Goal: Information Seeking & Learning: Learn about a topic

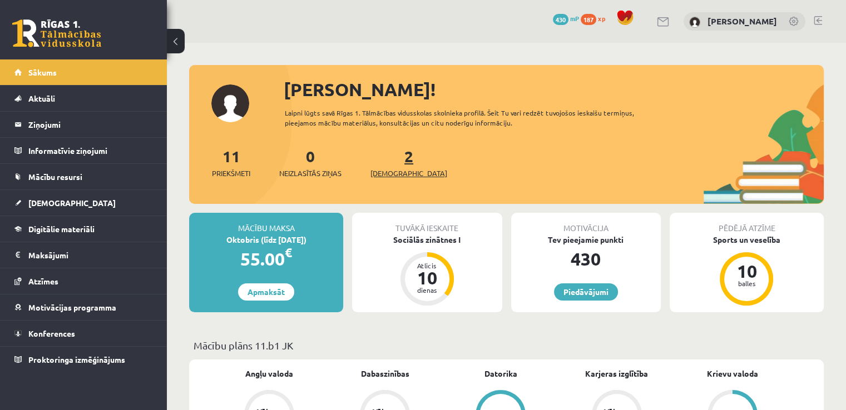
click at [388, 176] on span "[DEMOGRAPHIC_DATA]" at bounding box center [408, 173] width 77 height 11
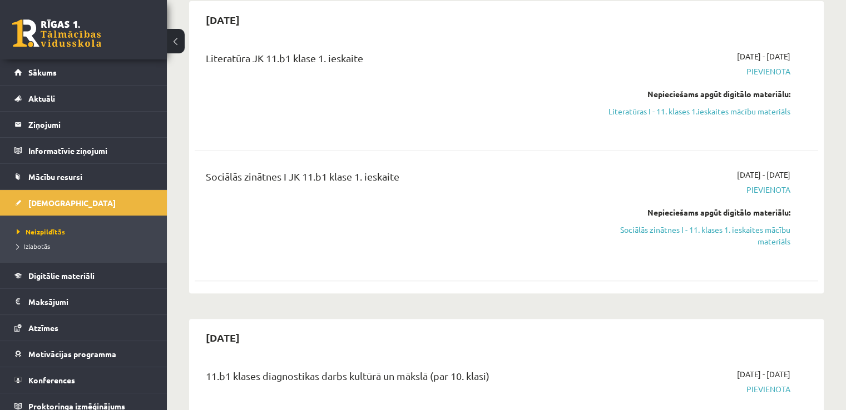
scroll to position [231, 0]
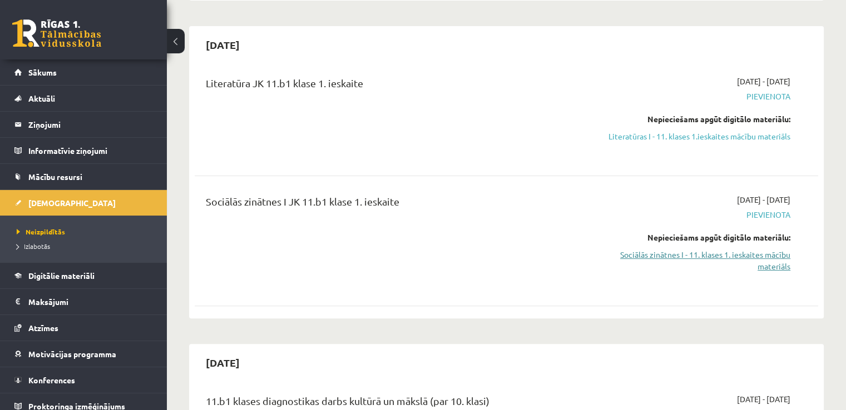
click at [771, 264] on link "Sociālās zinātnes I - 11. klases 1. ieskaites mācību materiāls" at bounding box center [699, 260] width 184 height 23
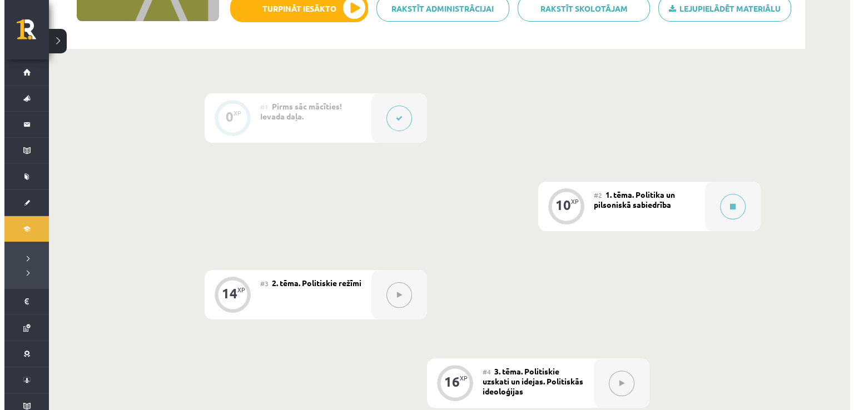
scroll to position [207, 0]
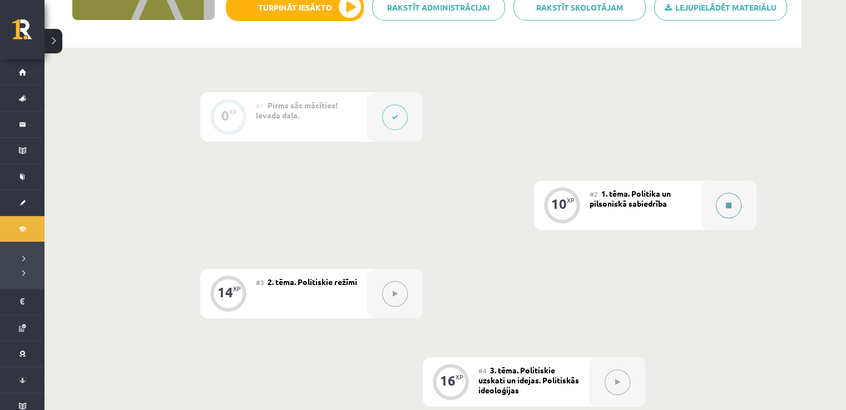
click at [725, 215] on button at bounding box center [729, 206] width 26 height 26
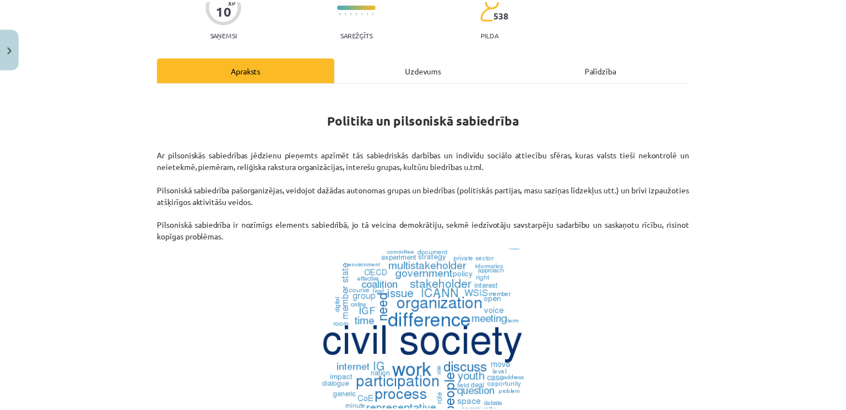
scroll to position [117, 0]
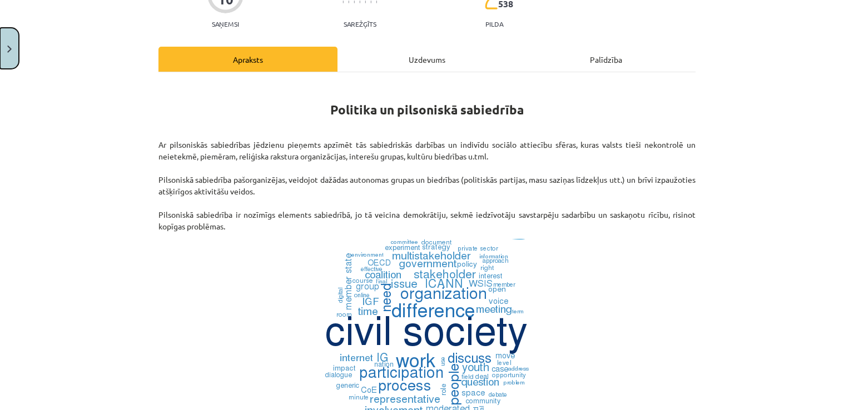
click at [11, 41] on button "Close" at bounding box center [9, 48] width 19 height 41
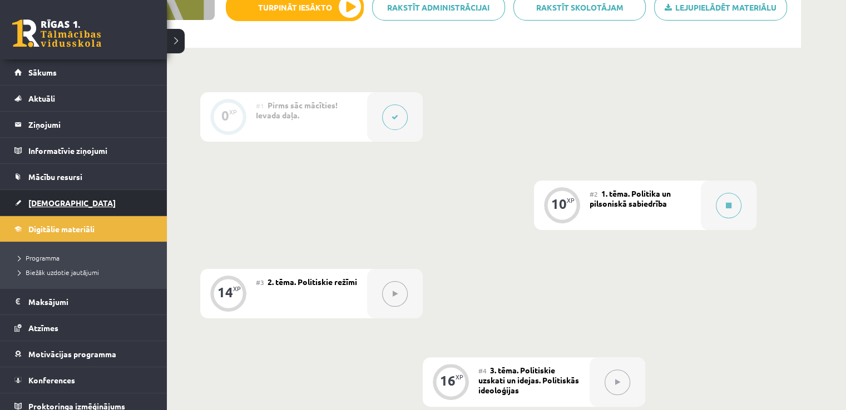
click at [51, 200] on span "[DEMOGRAPHIC_DATA]" at bounding box center [71, 203] width 87 height 10
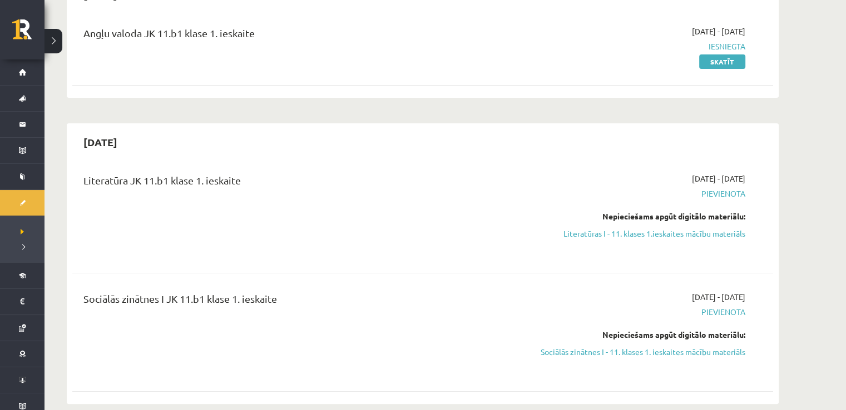
scroll to position [229, 0]
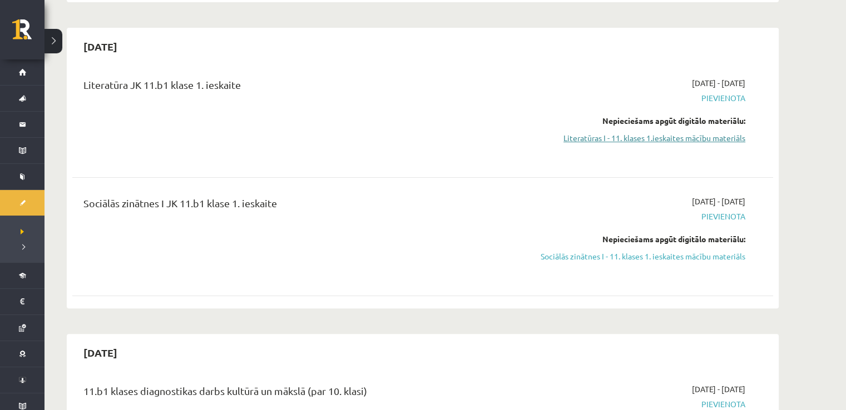
click at [715, 134] on link "Literatūras I - 11. klases 1.ieskaites mācību materiāls" at bounding box center [641, 138] width 210 height 12
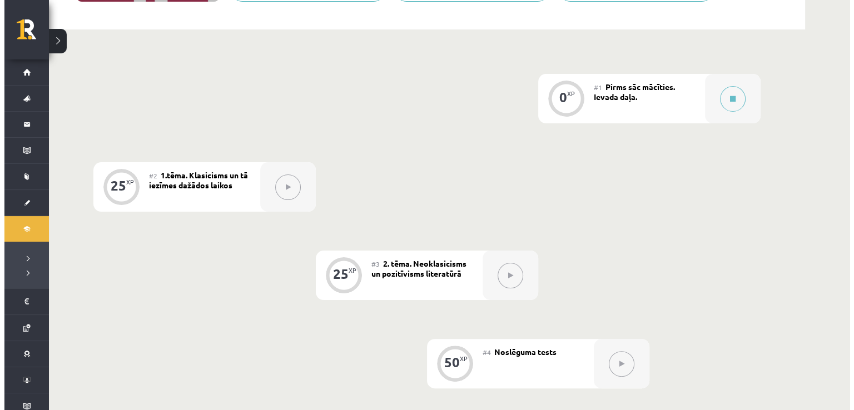
scroll to position [221, 0]
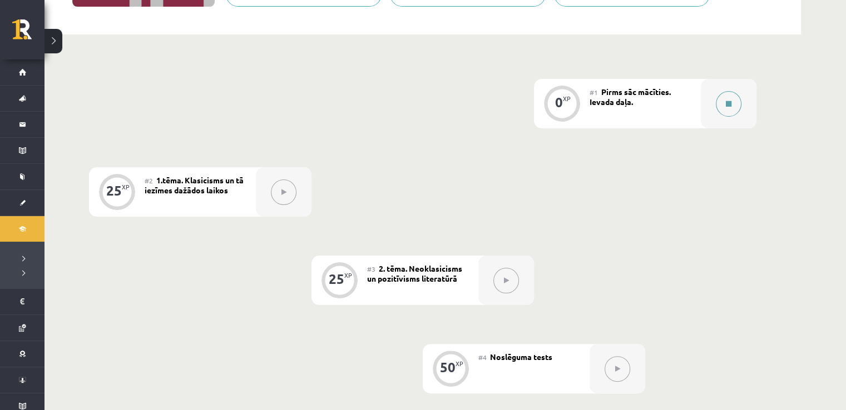
click at [712, 110] on div at bounding box center [729, 103] width 56 height 49
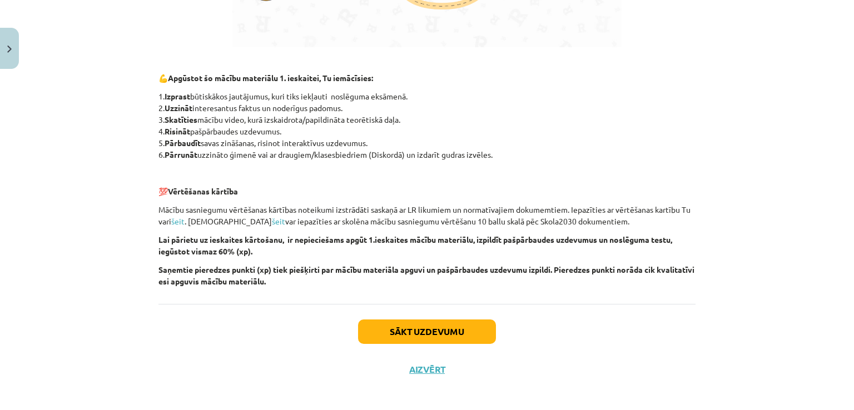
scroll to position [752, 0]
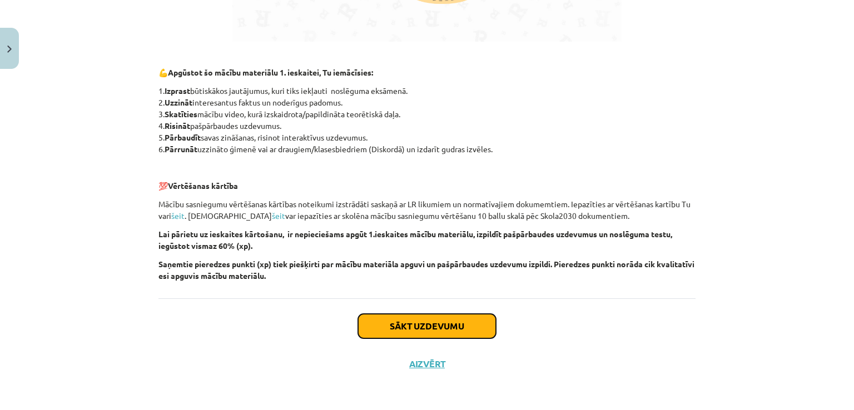
click at [474, 314] on button "Sākt uzdevumu" at bounding box center [427, 326] width 138 height 24
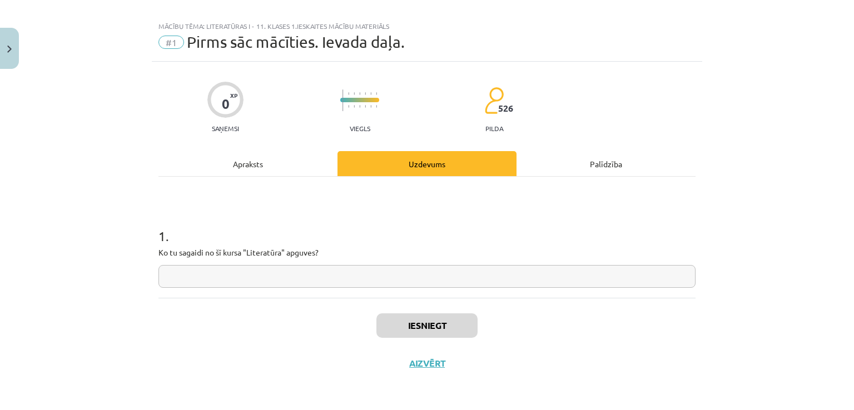
scroll to position [12, 0]
click at [440, 275] on input "text" at bounding box center [426, 277] width 537 height 23
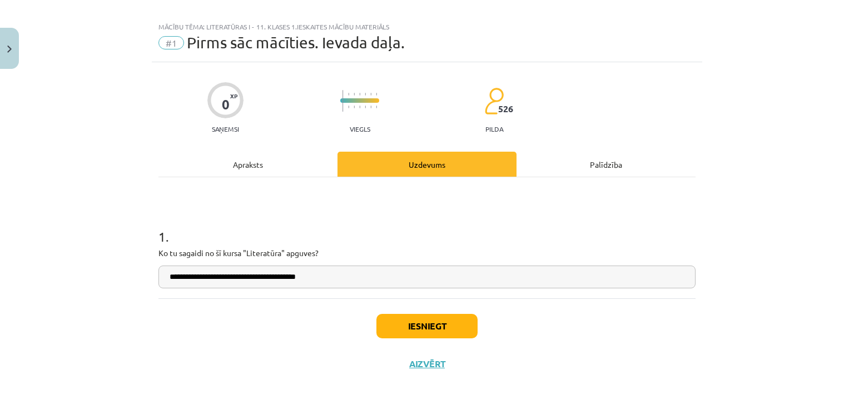
type input "**********"
click at [447, 326] on button "Iesniegt" at bounding box center [427, 326] width 101 height 24
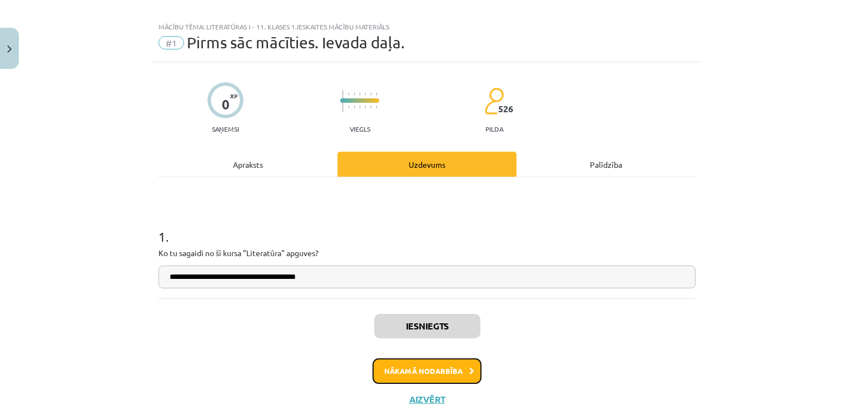
click at [450, 374] on button "Nākamā nodarbība" at bounding box center [427, 372] width 109 height 26
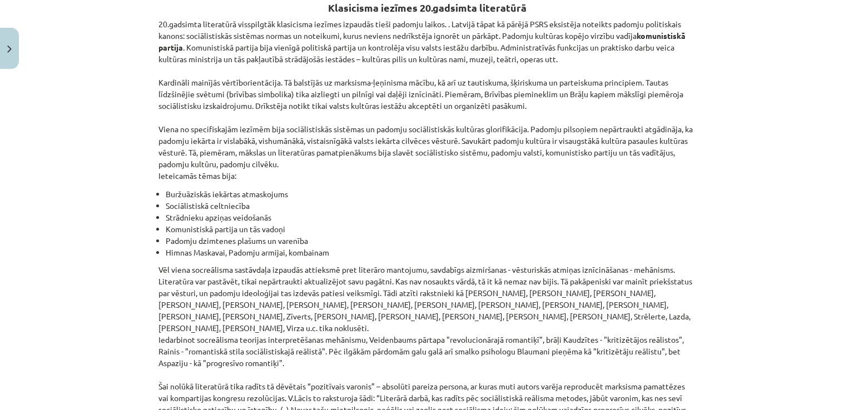
scroll to position [2548, 0]
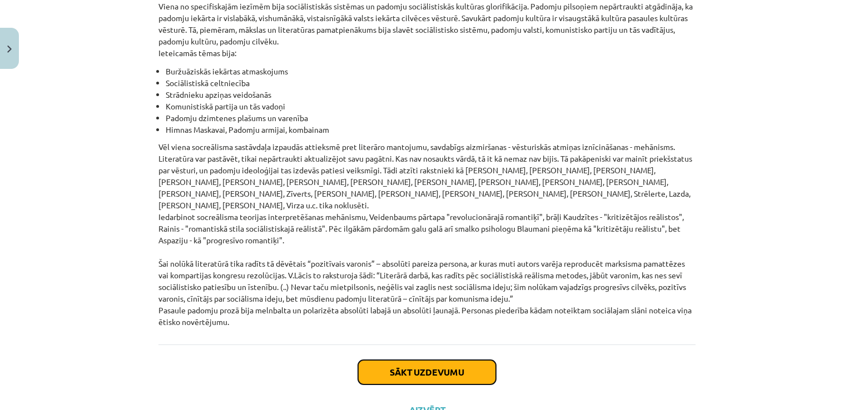
click at [457, 360] on button "Sākt uzdevumu" at bounding box center [427, 372] width 138 height 24
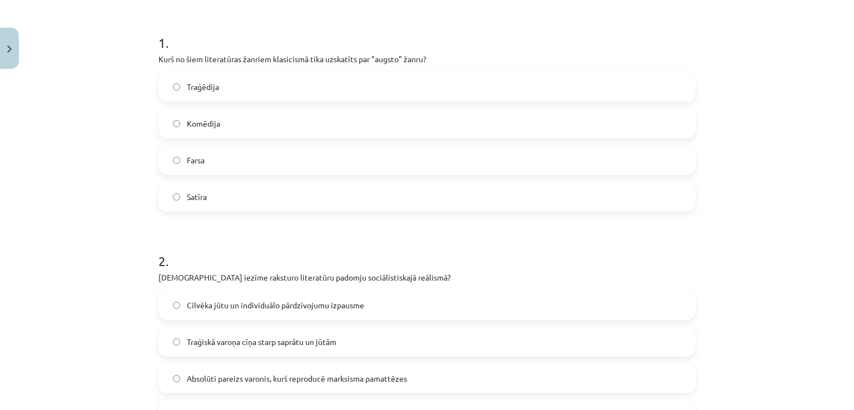
scroll to position [207, 0]
click at [654, 81] on label "Traģēdija" at bounding box center [427, 85] width 535 height 28
click at [553, 378] on label "Absolūti pareizs varonis, kurš reproducē marksisma pamattēzes" at bounding box center [427, 377] width 535 height 28
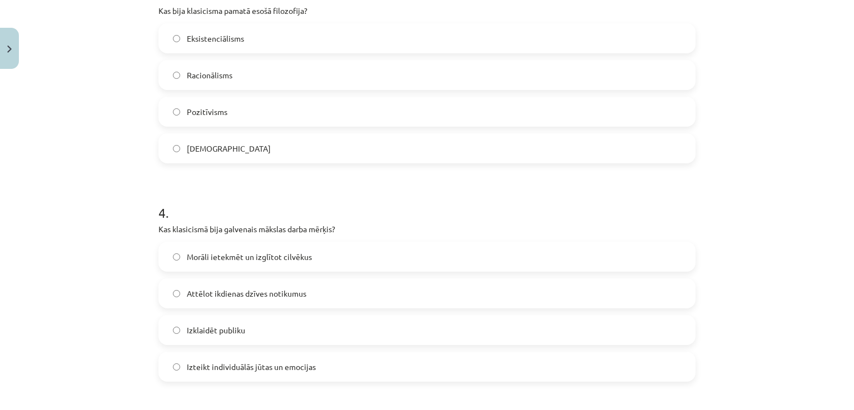
scroll to position [670, 0]
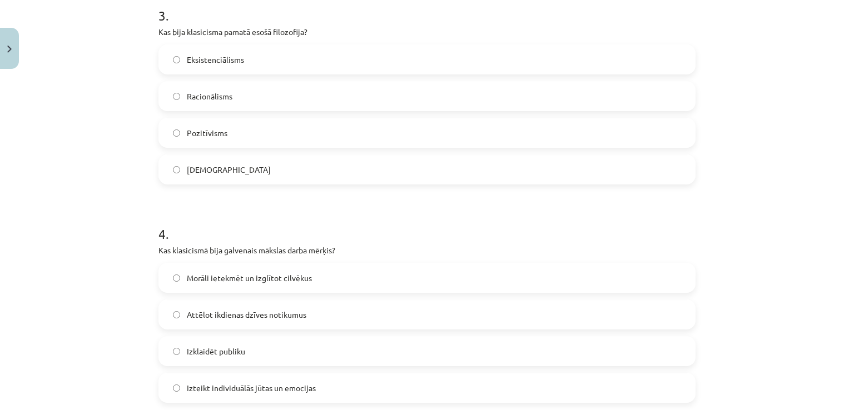
click at [672, 85] on label "Racionālisms" at bounding box center [427, 96] width 535 height 28
click at [610, 283] on label "Morāli ietekmēt un izglītot cilvēkus" at bounding box center [427, 278] width 535 height 28
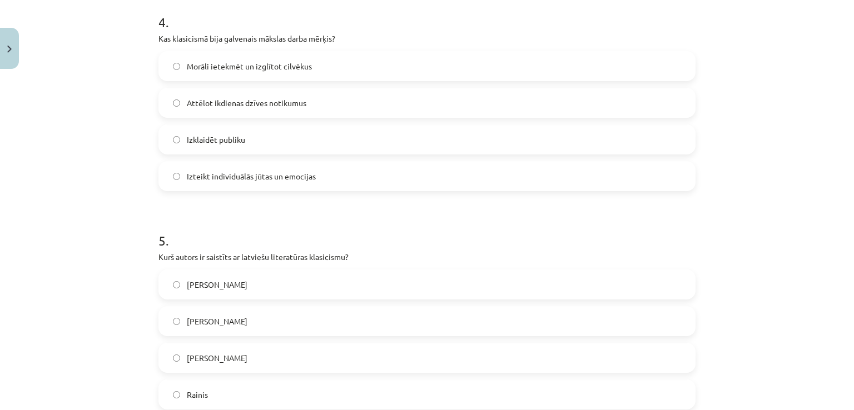
scroll to position [1010, 0]
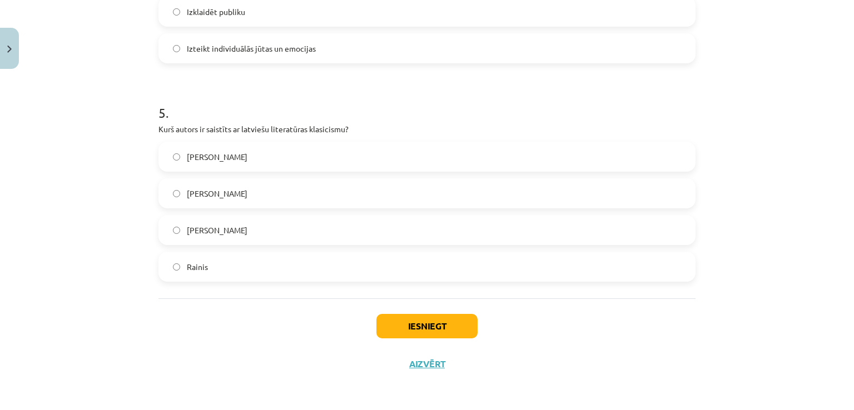
click at [662, 199] on label "Kristofers Fīrekers" at bounding box center [427, 194] width 535 height 28
click at [463, 329] on button "Iesniegt" at bounding box center [427, 326] width 101 height 24
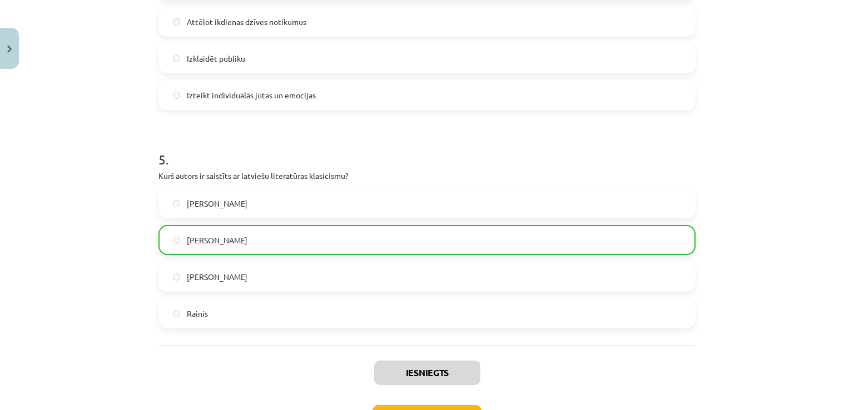
scroll to position [1046, 0]
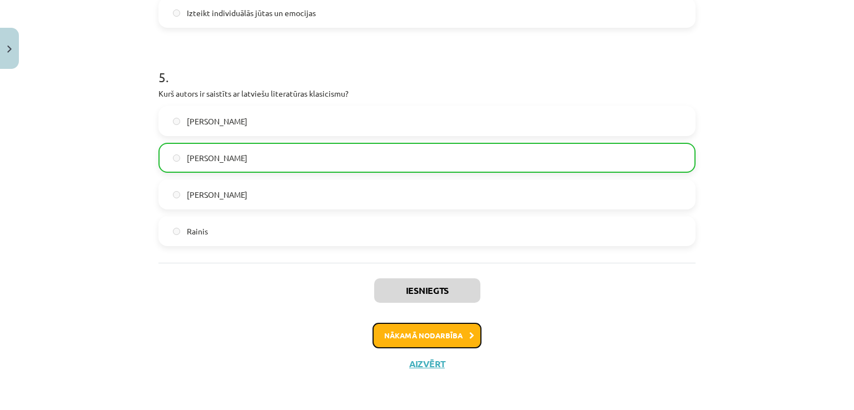
click at [439, 336] on button "Nākamā nodarbība" at bounding box center [427, 336] width 109 height 26
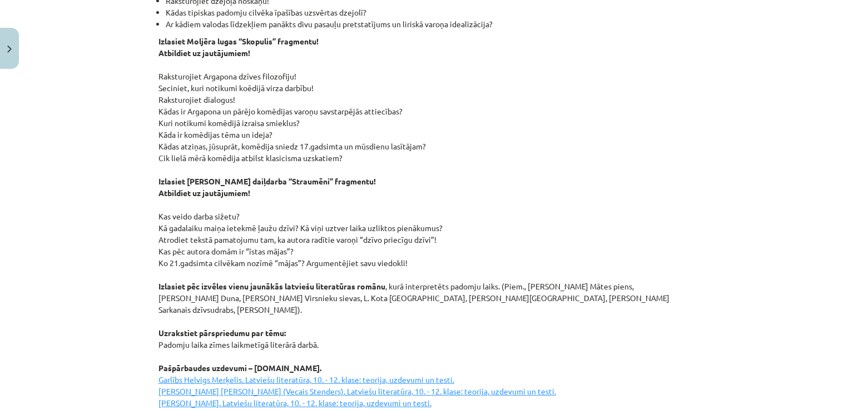
scroll to position [1518, 0]
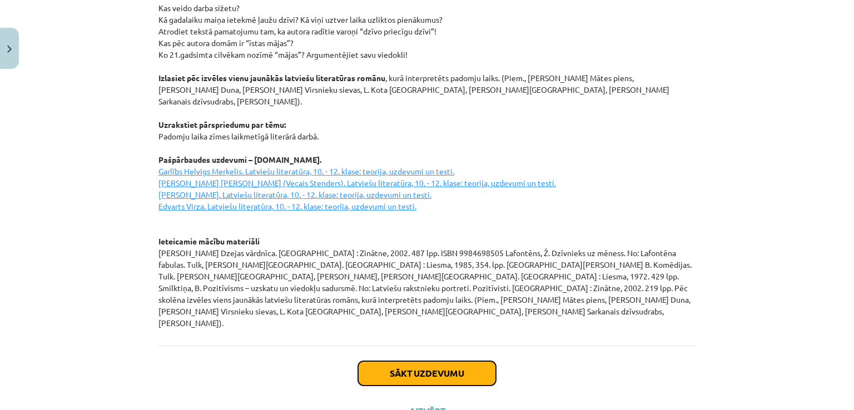
click at [470, 361] on button "Sākt uzdevumu" at bounding box center [427, 373] width 138 height 24
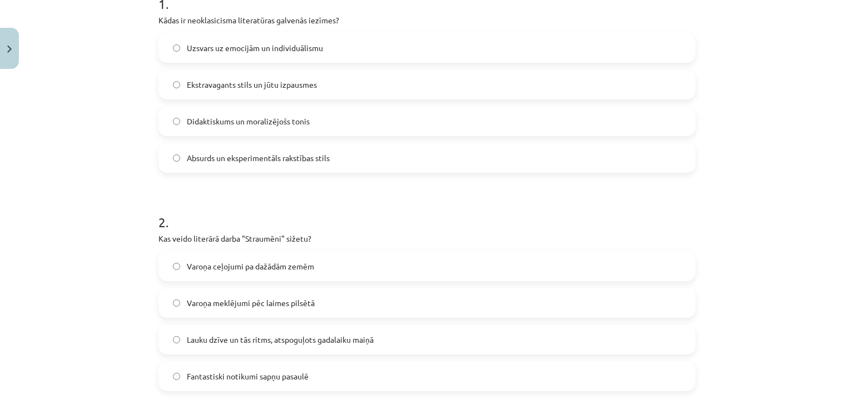
scroll to position [241, 0]
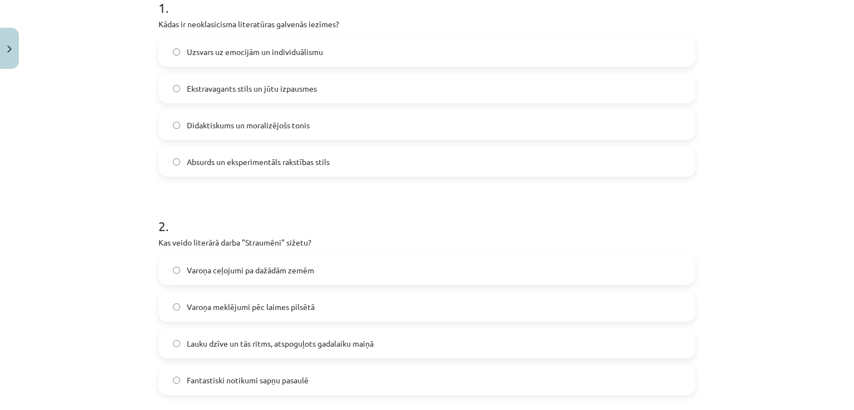
click at [635, 125] on label "Didaktiskums un moralizējošs tonis" at bounding box center [427, 125] width 535 height 28
click at [512, 343] on label "Lauku dzīve un tās ritms, atspoguļots gadalaiku maiņā" at bounding box center [427, 344] width 535 height 28
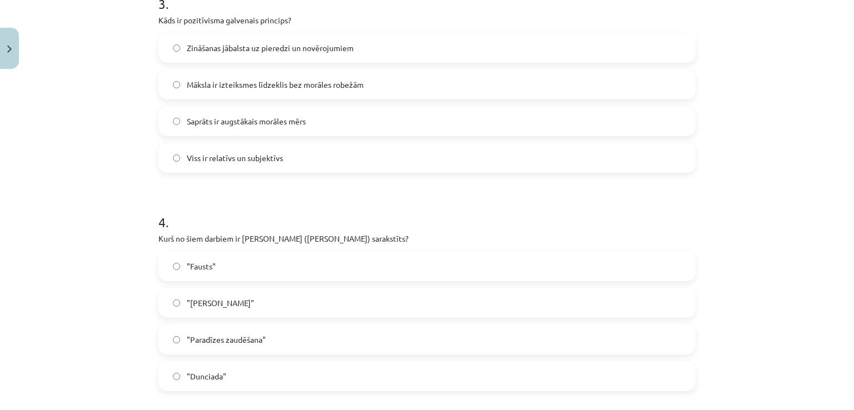
scroll to position [683, 0]
click at [563, 47] on label "Zināšanas jābalsta uz pieredzi un novērojumiem" at bounding box center [427, 47] width 535 height 28
click at [375, 377] on label ""Dunciada"" at bounding box center [427, 375] width 535 height 28
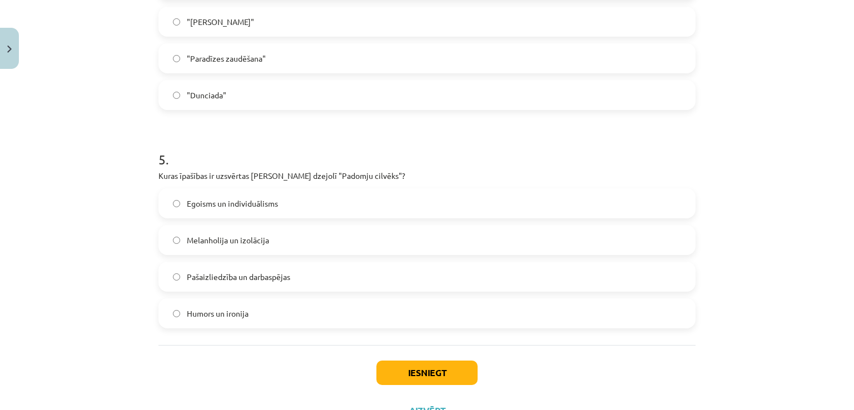
scroll to position [967, 0]
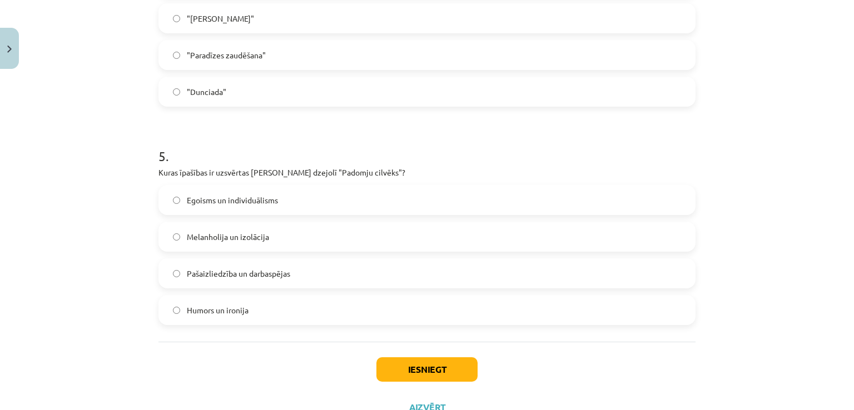
click at [588, 278] on label "Pašaizliedzība un darbaspējas" at bounding box center [427, 274] width 535 height 28
click at [434, 370] on button "Iesniegt" at bounding box center [427, 370] width 101 height 24
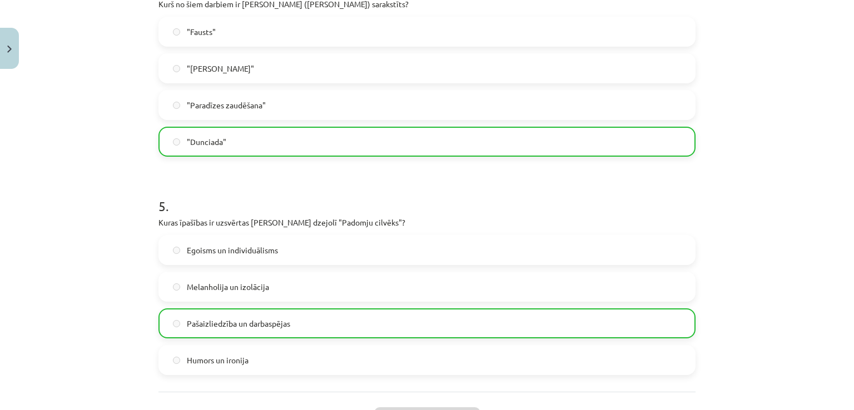
scroll to position [1046, 0]
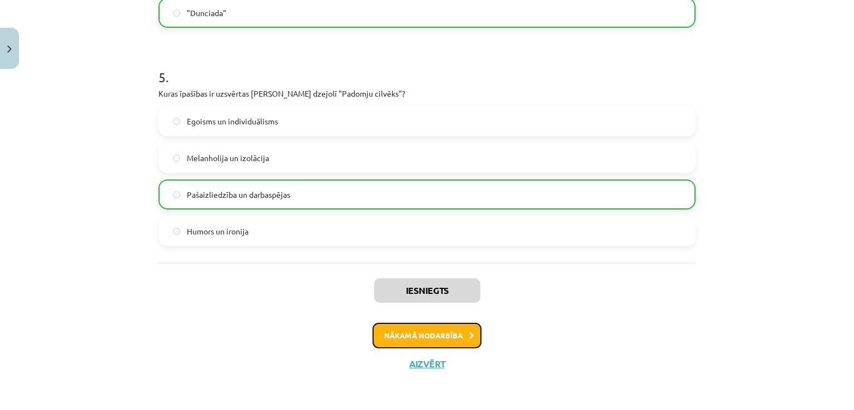
click at [449, 333] on button "Nākamā nodarbība" at bounding box center [427, 336] width 109 height 26
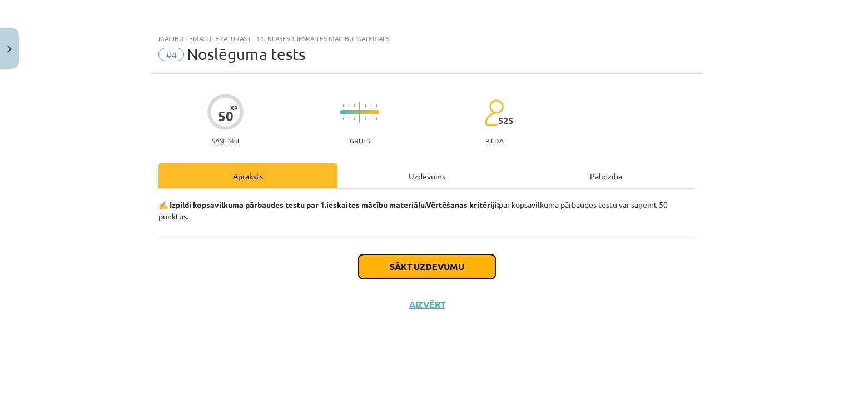
click at [447, 268] on button "Sākt uzdevumu" at bounding box center [427, 267] width 138 height 24
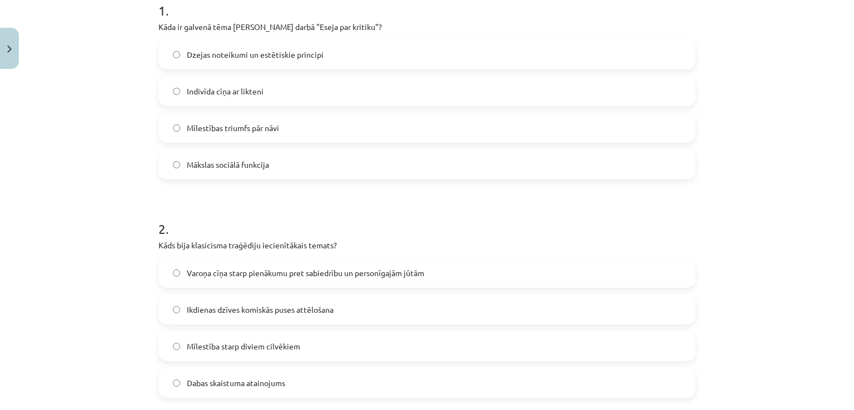
scroll to position [235, 0]
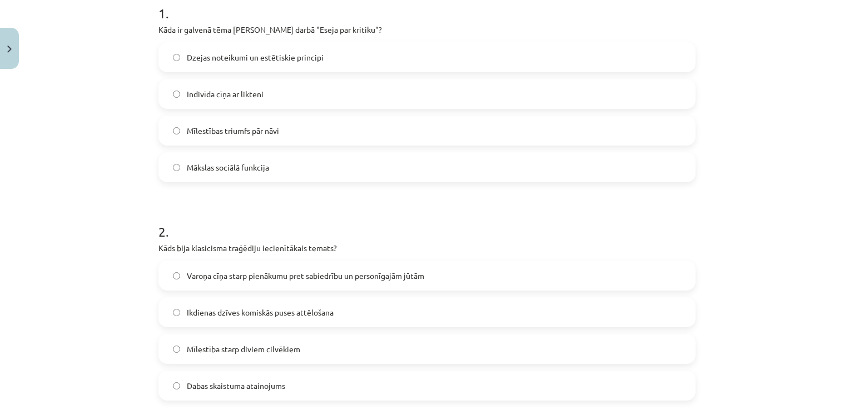
click at [666, 57] on label "Dzejas noteikumi un estētiskie principi" at bounding box center [427, 57] width 535 height 28
click at [611, 280] on label "Varoņa cīņa starp pienākumu pret sabiedrību un personīgajām jūtām" at bounding box center [427, 276] width 535 height 28
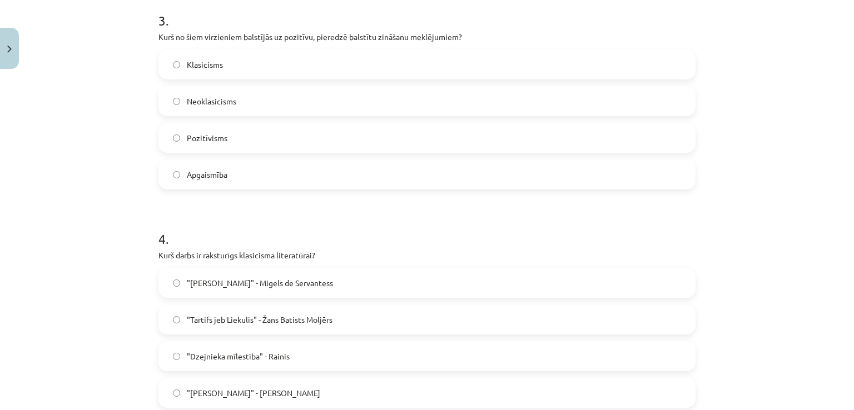
scroll to position [667, 0]
click at [579, 132] on label "Pozitīvisms" at bounding box center [427, 136] width 535 height 28
click at [387, 315] on label ""Tartifs jeb Liekulis" - Žans Batists Moljērs" at bounding box center [427, 318] width 535 height 28
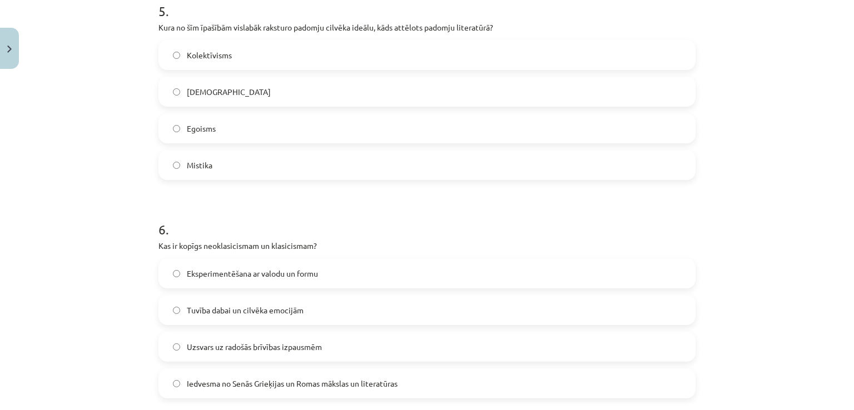
scroll to position [1106, 0]
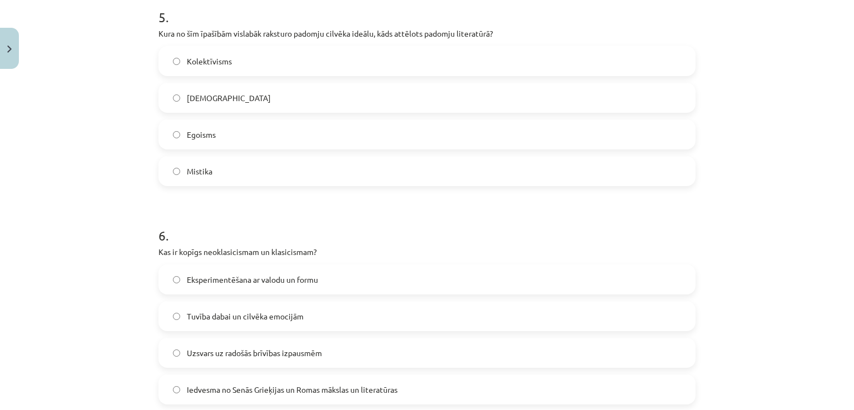
click at [625, 61] on label "Kolektīvisms" at bounding box center [427, 61] width 535 height 28
click at [447, 383] on label "Iedvesma no Senās Grieķijas un Romas mākslas un literatūras" at bounding box center [427, 390] width 535 height 28
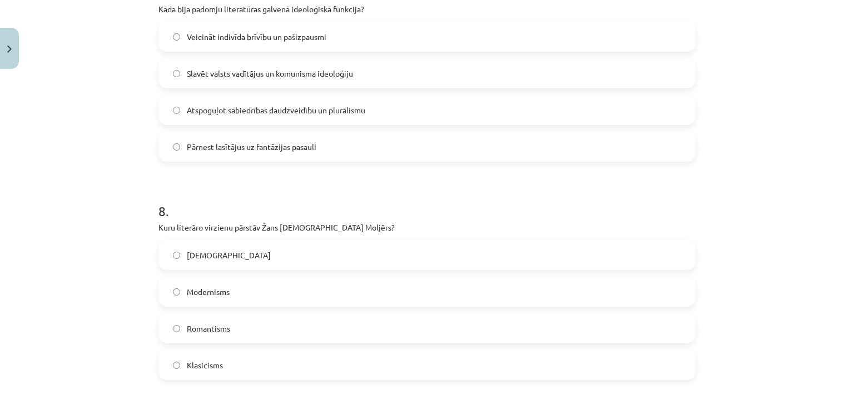
scroll to position [1570, 0]
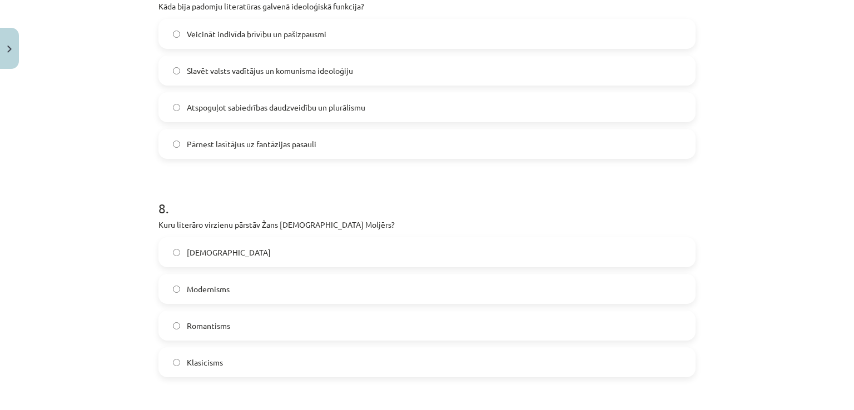
click at [637, 65] on label "Slavēt valsts vadītājus un komunisma ideoloģiju" at bounding box center [427, 71] width 535 height 28
click at [473, 368] on label "Klasicisms" at bounding box center [427, 363] width 535 height 28
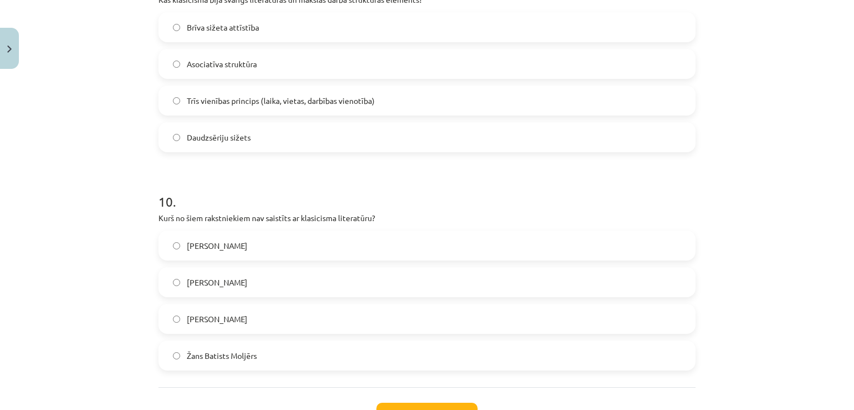
scroll to position [2031, 0]
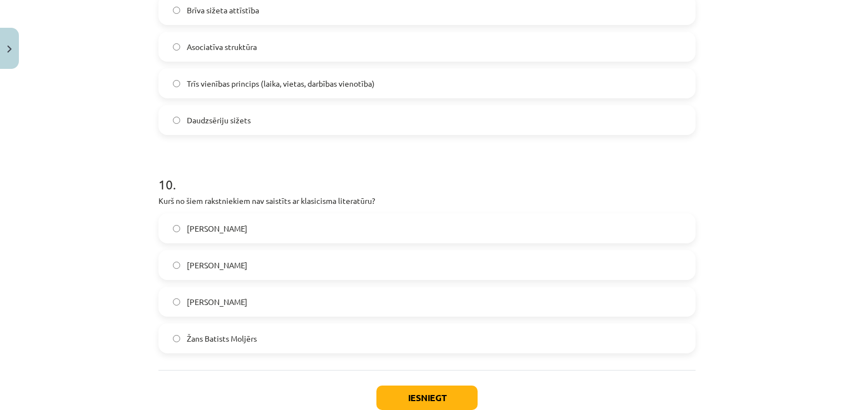
click at [646, 93] on label "Trīs vienības princips (laika, vietas, darbības vienotība)" at bounding box center [427, 84] width 535 height 28
click at [460, 307] on label "Vilis Lācis" at bounding box center [427, 302] width 535 height 28
click at [445, 403] on button "Iesniegt" at bounding box center [427, 398] width 101 height 24
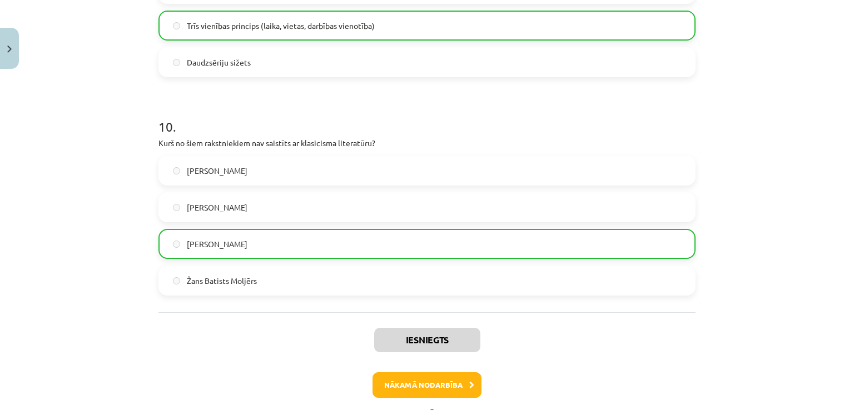
scroll to position [2138, 0]
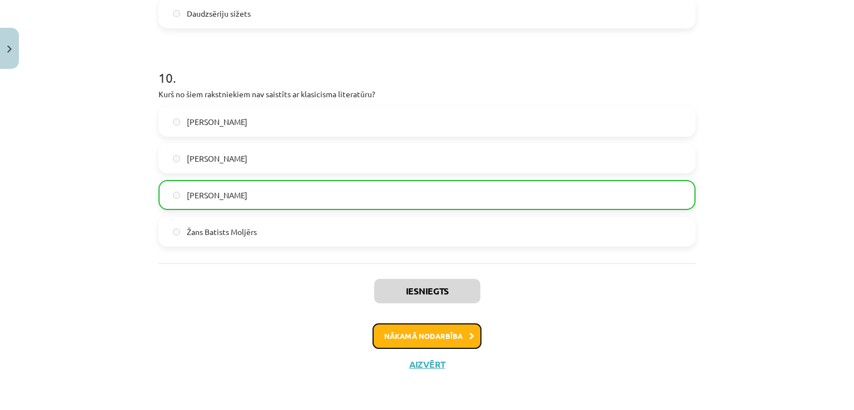
click at [463, 336] on button "Nākamā nodarbība" at bounding box center [427, 337] width 109 height 26
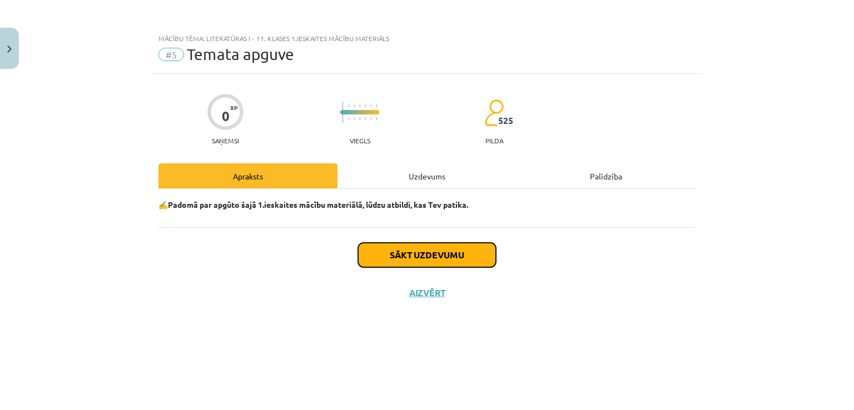
click at [431, 250] on button "Sākt uzdevumu" at bounding box center [427, 255] width 138 height 24
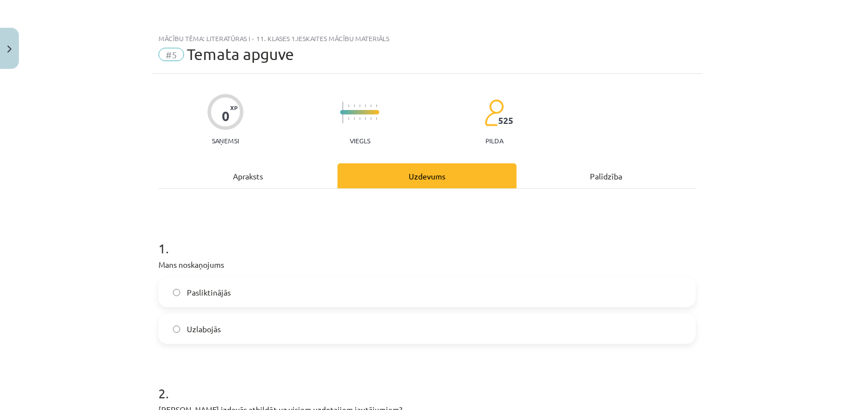
click at [421, 333] on label "Uzlabojās" at bounding box center [427, 329] width 535 height 28
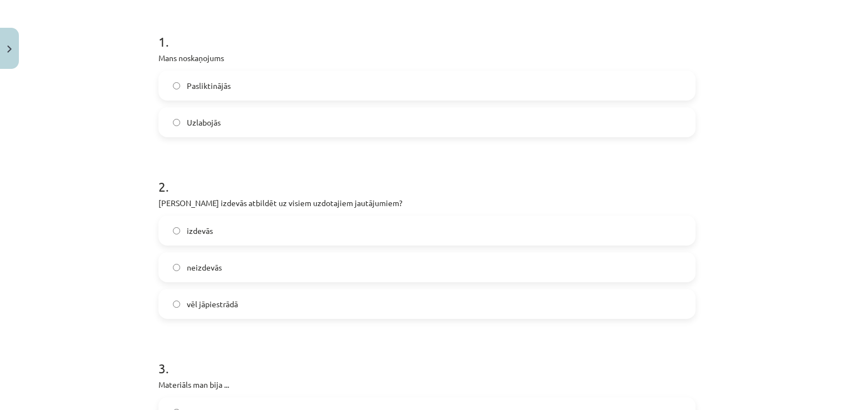
scroll to position [211, 0]
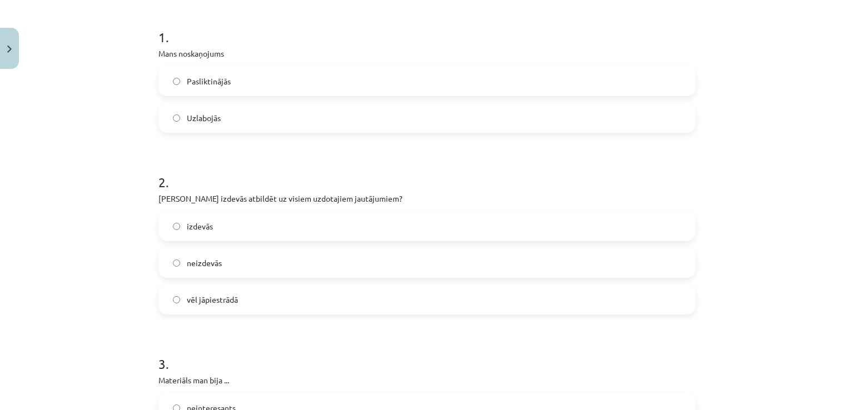
click at [607, 225] on label "izdevās" at bounding box center [427, 226] width 535 height 28
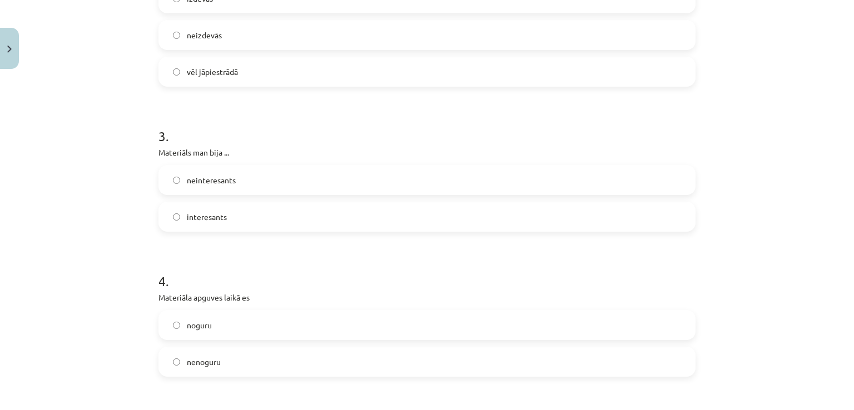
scroll to position [450, 0]
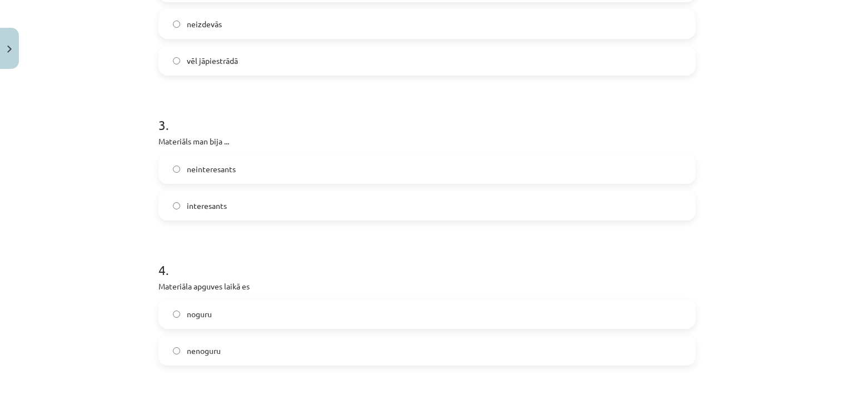
click at [656, 204] on label "interesants" at bounding box center [427, 206] width 535 height 28
click at [561, 354] on label "nenoguru" at bounding box center [427, 351] width 535 height 28
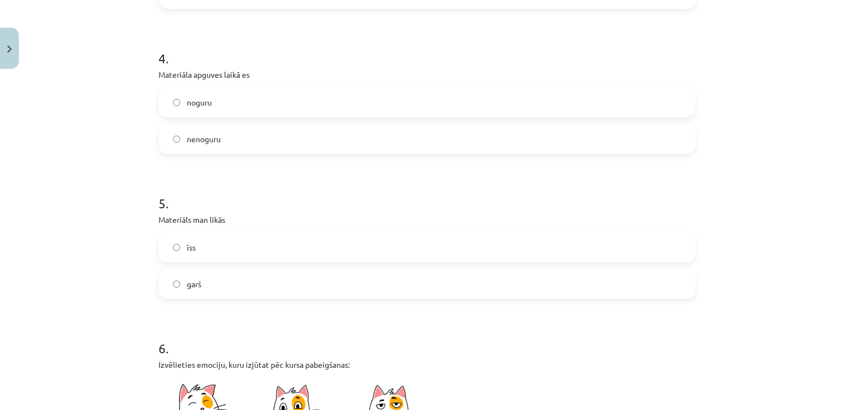
scroll to position [680, 0]
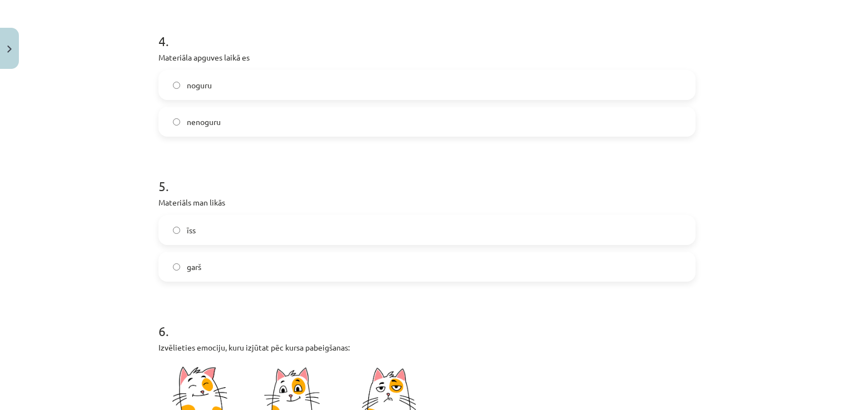
click at [563, 232] on label "īss" at bounding box center [427, 230] width 535 height 28
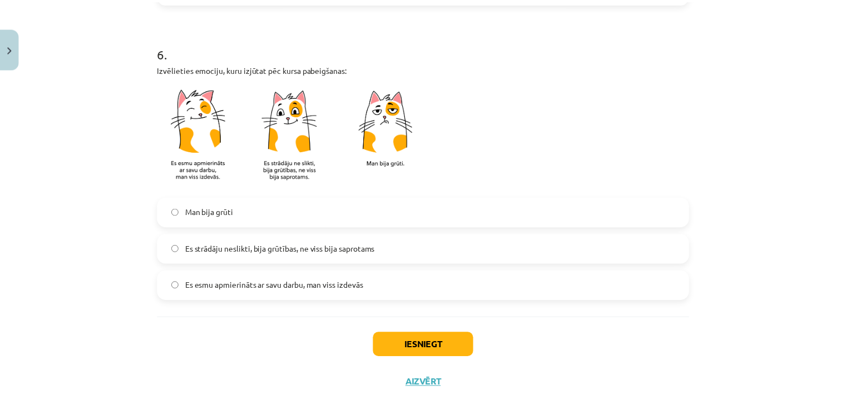
scroll to position [960, 0]
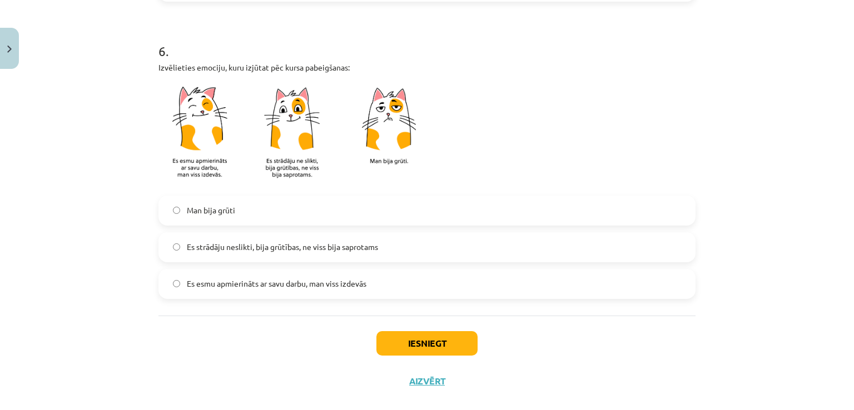
click at [467, 281] on label "Es esmu apmierināts ar savu darbu, man viss izdevās" at bounding box center [427, 284] width 535 height 28
click at [452, 341] on button "Iesniegt" at bounding box center [427, 343] width 101 height 24
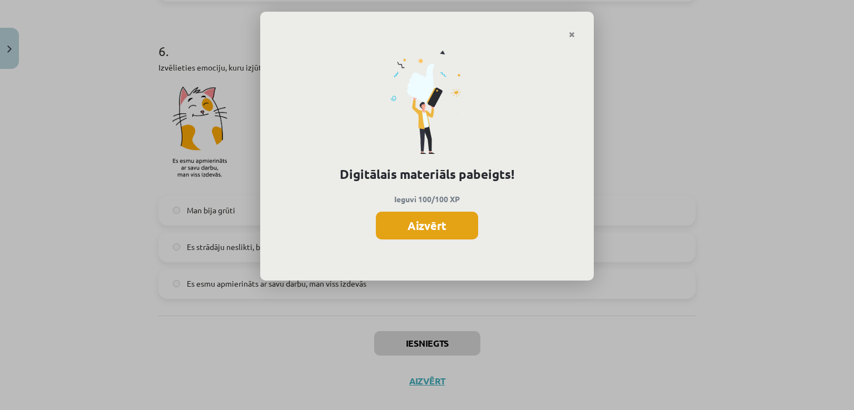
click at [457, 226] on button "Aizvērt" at bounding box center [427, 226] width 102 height 28
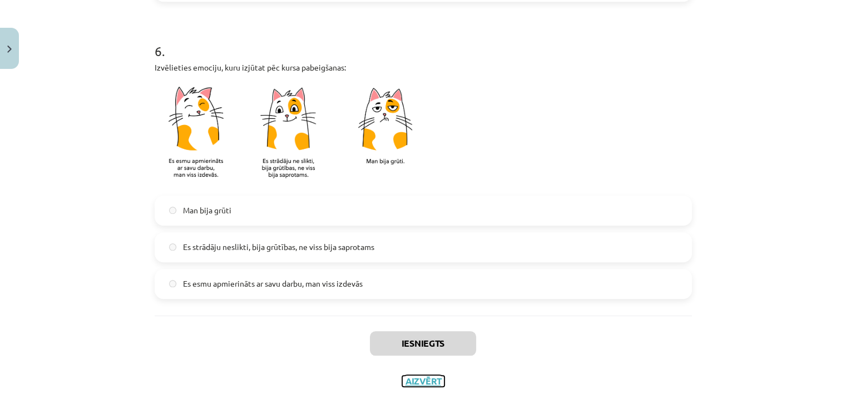
click at [416, 383] on button "Aizvērt" at bounding box center [423, 381] width 42 height 11
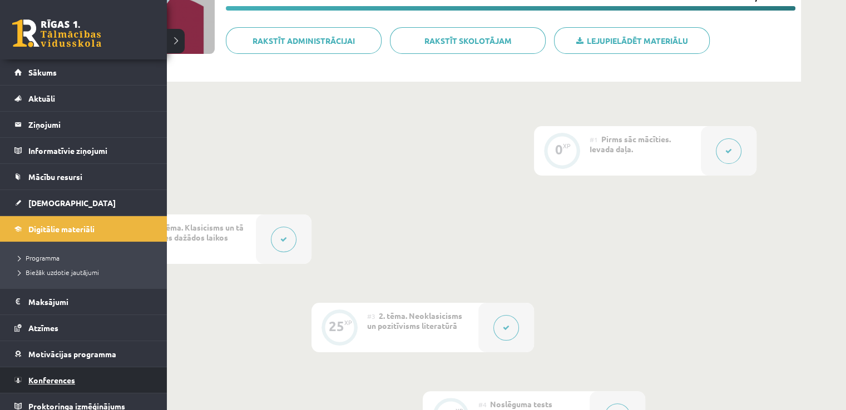
click at [78, 379] on link "Konferences" at bounding box center [83, 381] width 138 height 26
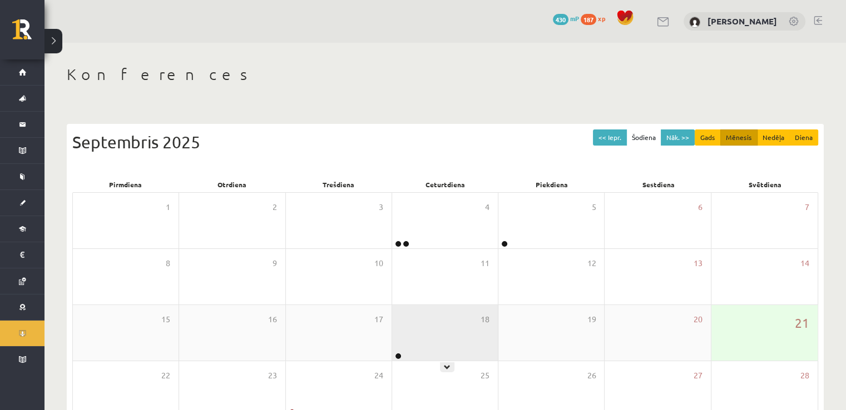
click at [446, 324] on div "18" at bounding box center [445, 333] width 106 height 56
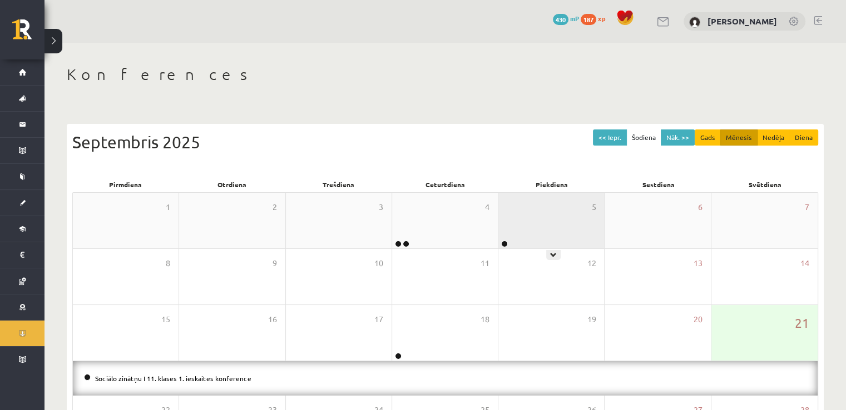
click at [542, 237] on div "5" at bounding box center [551, 221] width 106 height 56
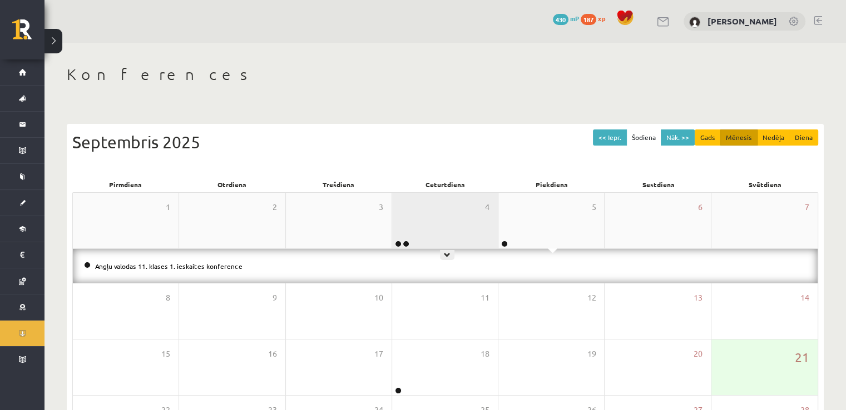
click at [460, 217] on div "4" at bounding box center [445, 221] width 106 height 56
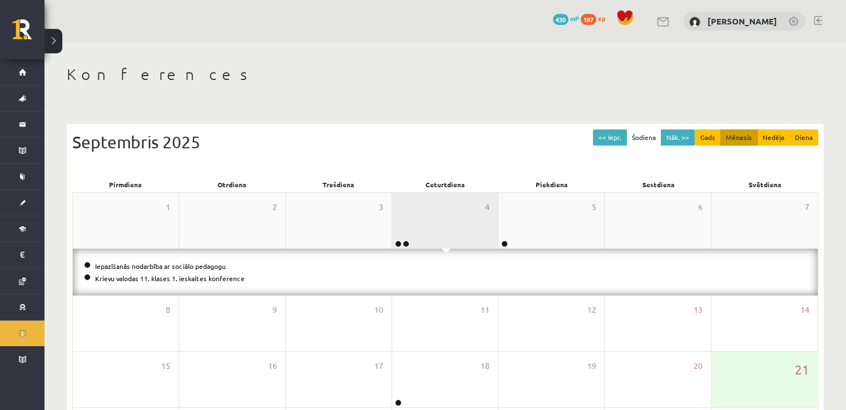
click at [460, 217] on div "4" at bounding box center [445, 221] width 106 height 56
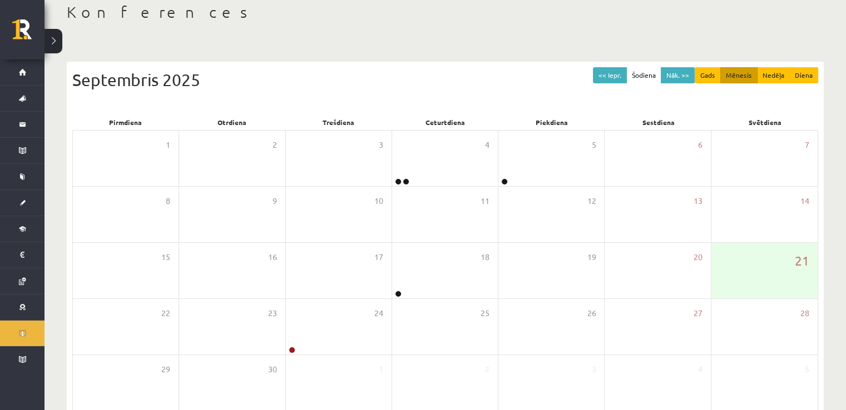
scroll to position [67, 0]
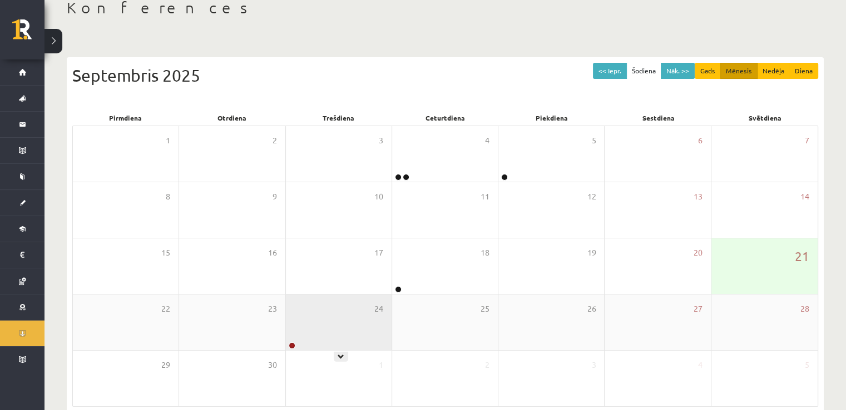
click at [385, 330] on div "24" at bounding box center [339, 323] width 106 height 56
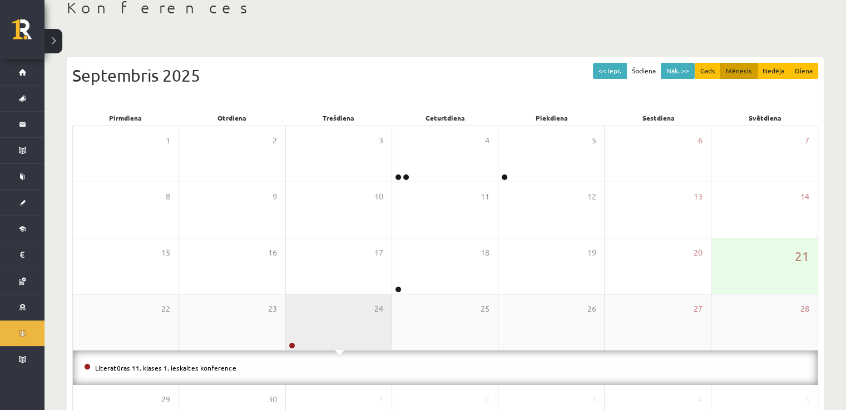
click at [385, 330] on div "24" at bounding box center [339, 323] width 106 height 56
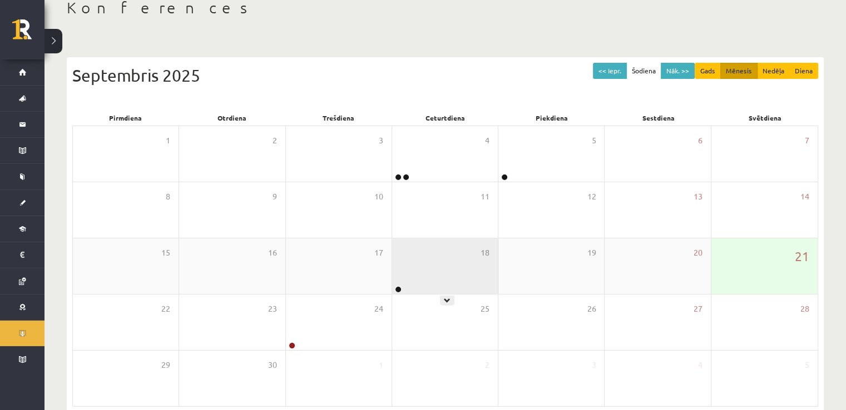
click at [494, 269] on div "18" at bounding box center [445, 267] width 106 height 56
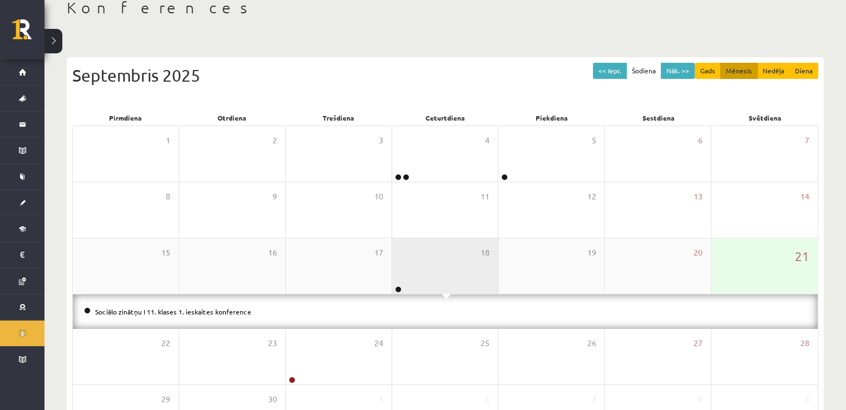
click at [456, 256] on div "18" at bounding box center [445, 267] width 106 height 56
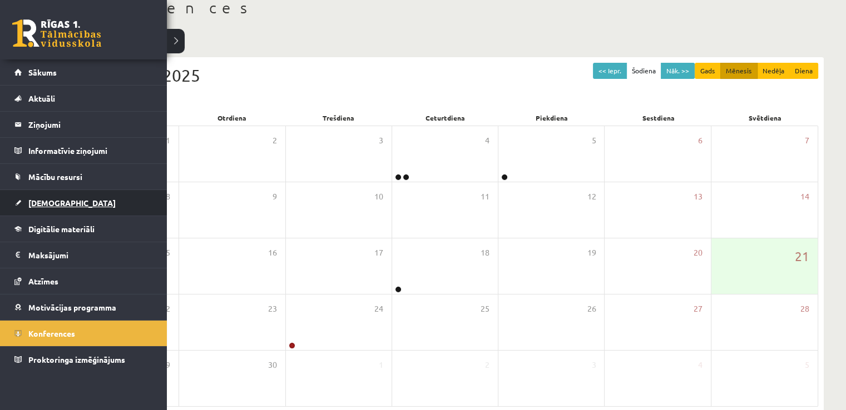
click at [58, 201] on span "[DEMOGRAPHIC_DATA]" at bounding box center [71, 203] width 87 height 10
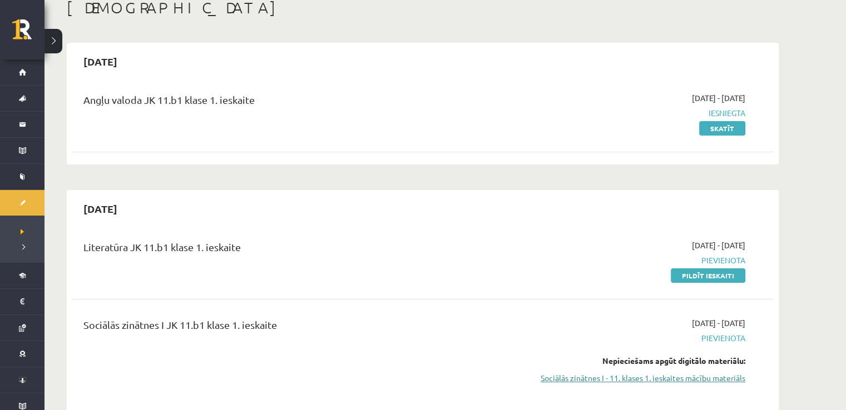
click at [682, 381] on link "Sociālās zinātnes I - 11. klases 1. ieskaites mācību materiāls" at bounding box center [641, 379] width 210 height 12
click at [639, 379] on link "Sociālās zinātnes I - 11. klases 1. ieskaites mācību materiāls" at bounding box center [641, 379] width 210 height 12
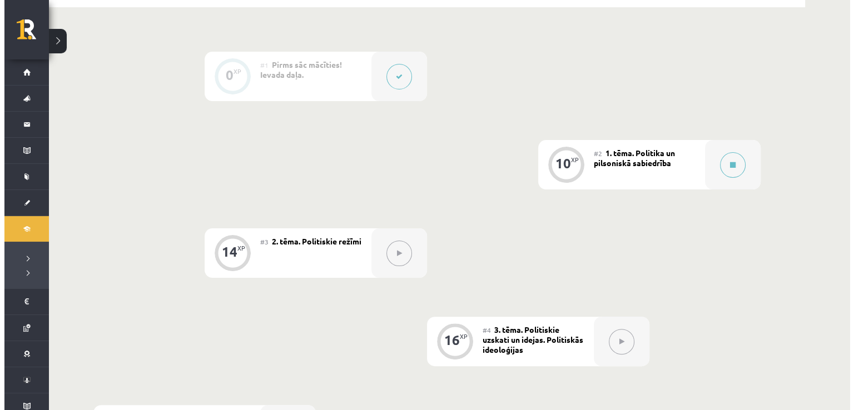
scroll to position [254, 0]
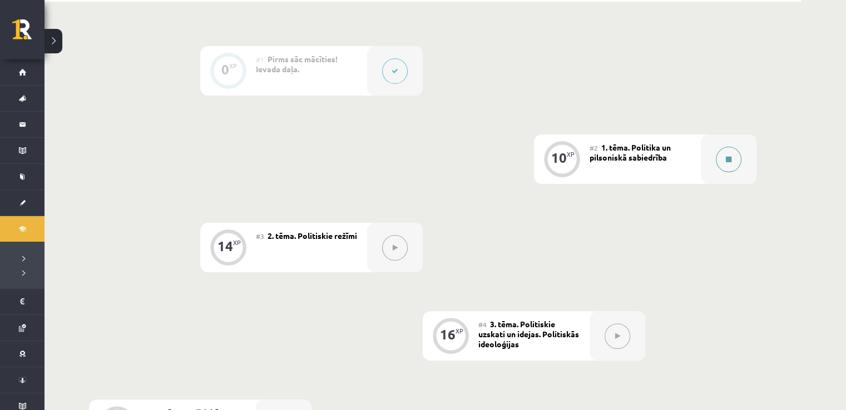
click at [735, 153] on button at bounding box center [729, 160] width 26 height 26
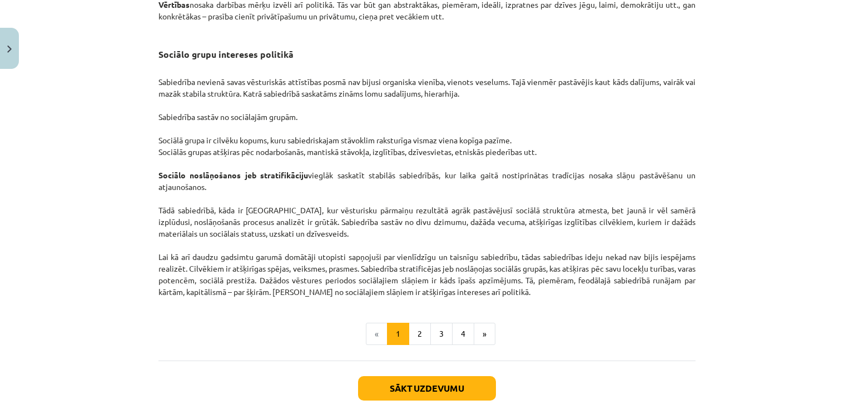
scroll to position [1666, 0]
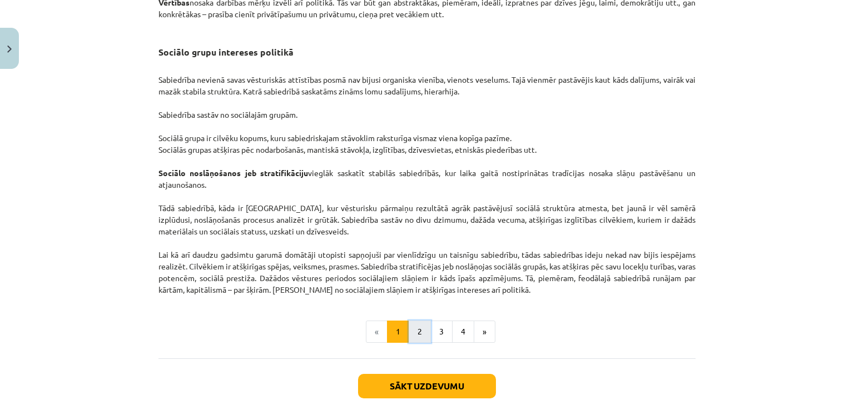
click at [419, 343] on button "2" at bounding box center [420, 332] width 22 height 22
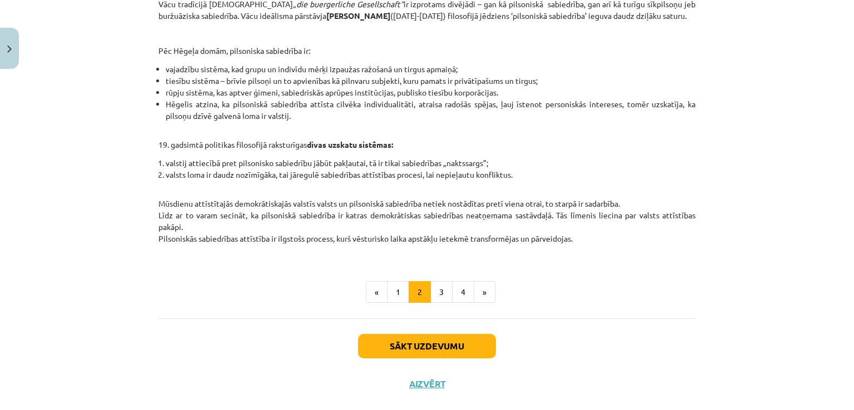
scroll to position [452, 0]
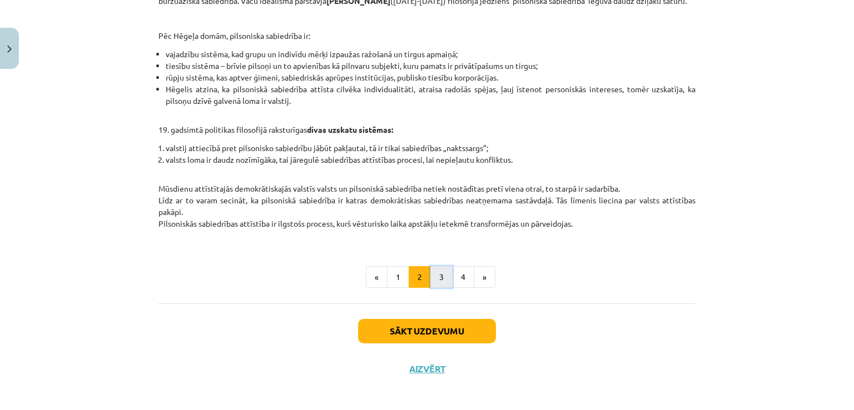
click at [437, 289] on button "3" at bounding box center [441, 277] width 22 height 22
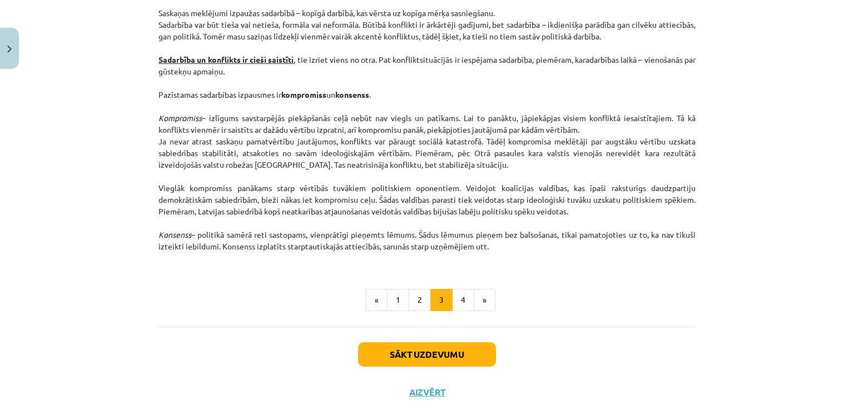
scroll to position [1442, 0]
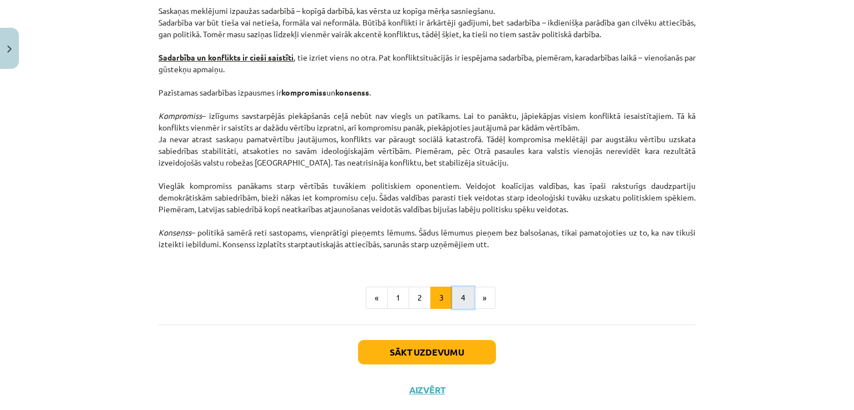
click at [460, 297] on button "4" at bounding box center [463, 298] width 22 height 22
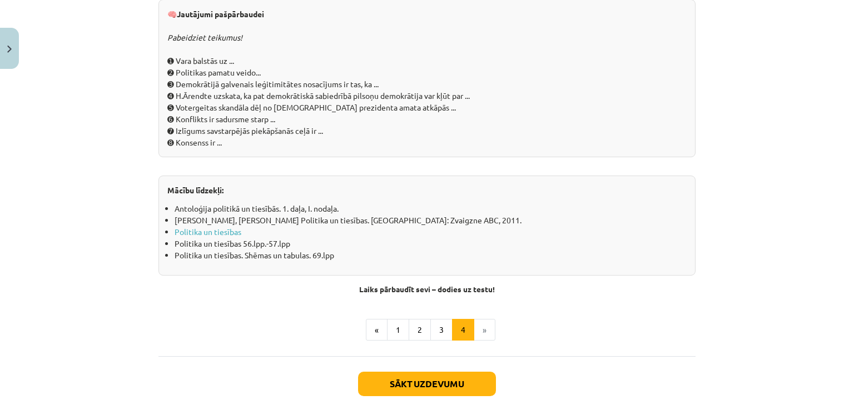
scroll to position [1205, 0]
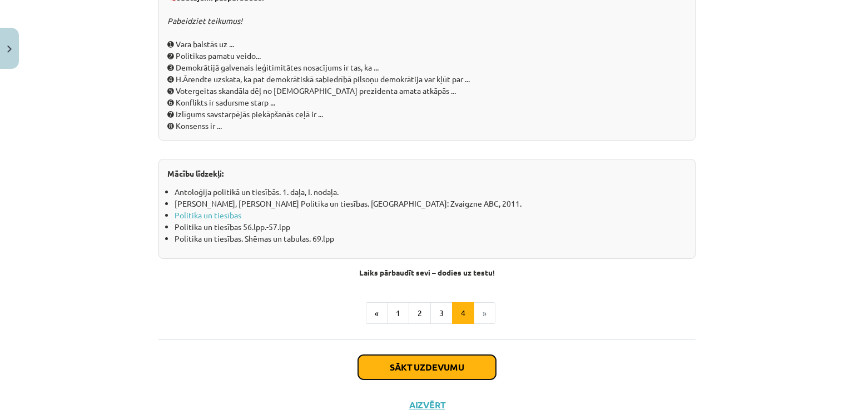
click at [468, 364] on button "Sākt uzdevumu" at bounding box center [427, 367] width 138 height 24
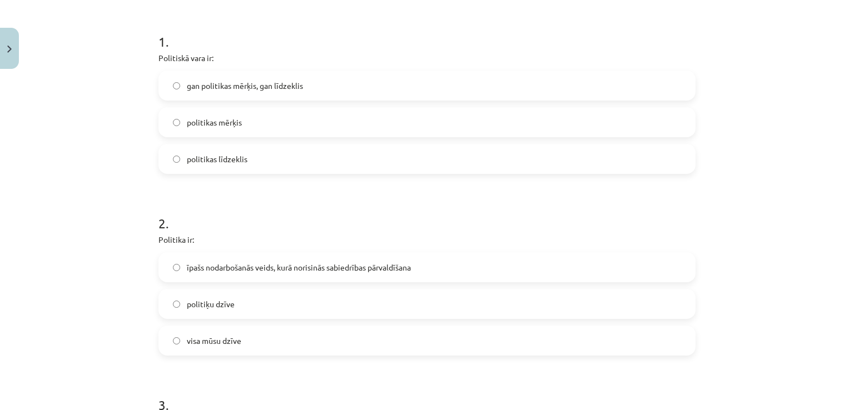
scroll to position [212, 0]
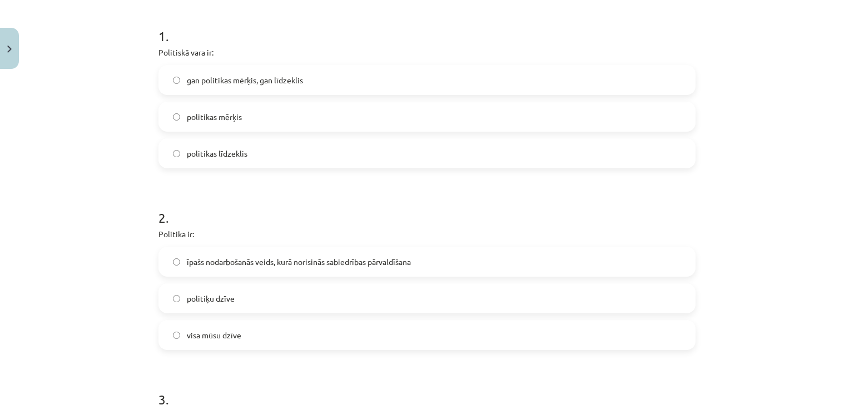
click at [339, 160] on label "politikas līdzeklis" at bounding box center [427, 154] width 535 height 28
click at [384, 260] on span "īpašs nodarbošanās veids, kurā norisinās sabiedrības pārvaldīšana" at bounding box center [299, 262] width 224 height 12
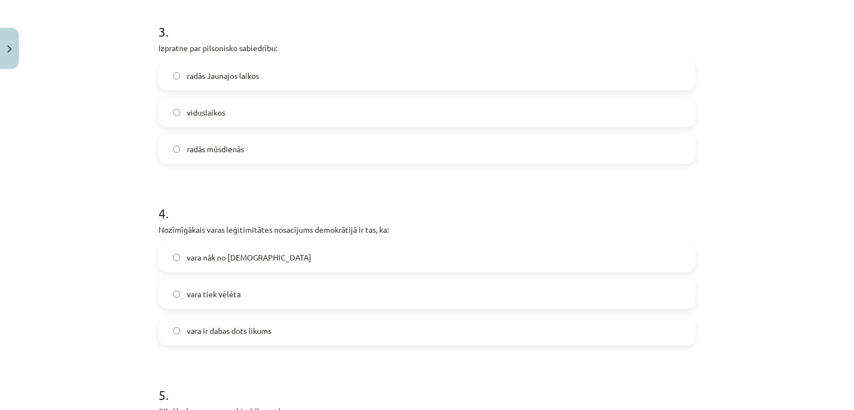
scroll to position [582, 0]
click at [573, 78] on label "radās Jaunajos laikos" at bounding box center [427, 74] width 535 height 28
click at [335, 295] on label "vara tiek vēlēta" at bounding box center [427, 293] width 535 height 28
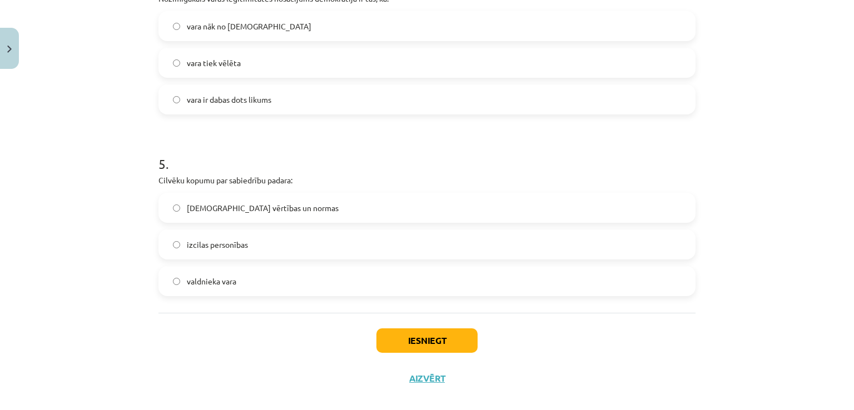
scroll to position [827, 0]
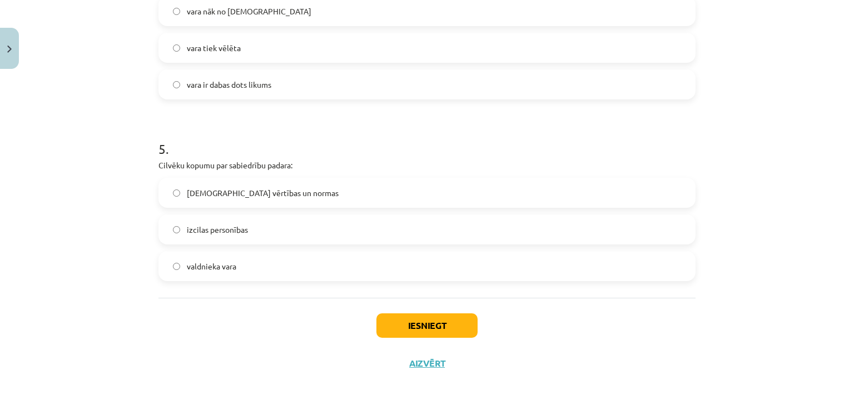
click at [544, 189] on label "[DEMOGRAPHIC_DATA] vērtības un normas" at bounding box center [427, 193] width 535 height 28
click at [448, 325] on button "Iesniegt" at bounding box center [427, 326] width 101 height 24
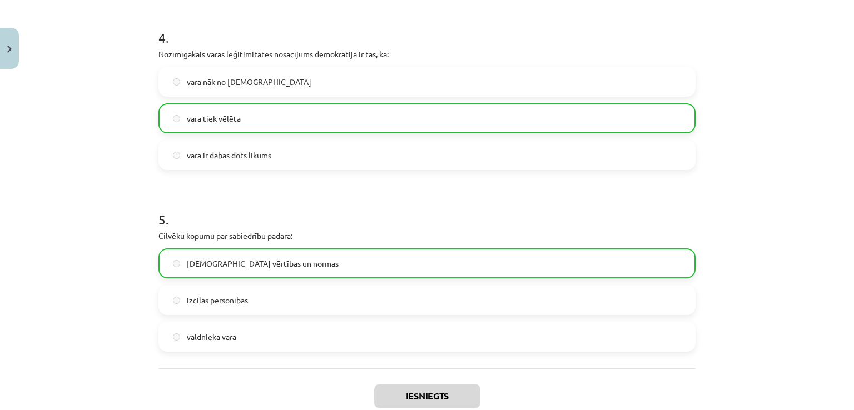
scroll to position [861, 0]
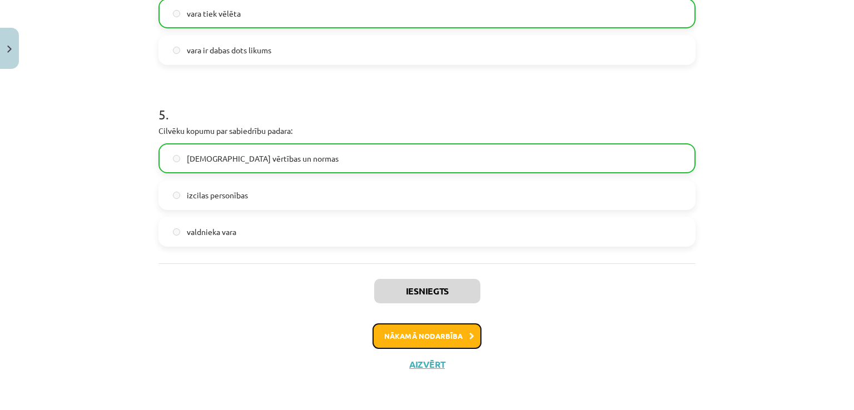
click at [464, 341] on button "Nākamā nodarbība" at bounding box center [427, 337] width 109 height 26
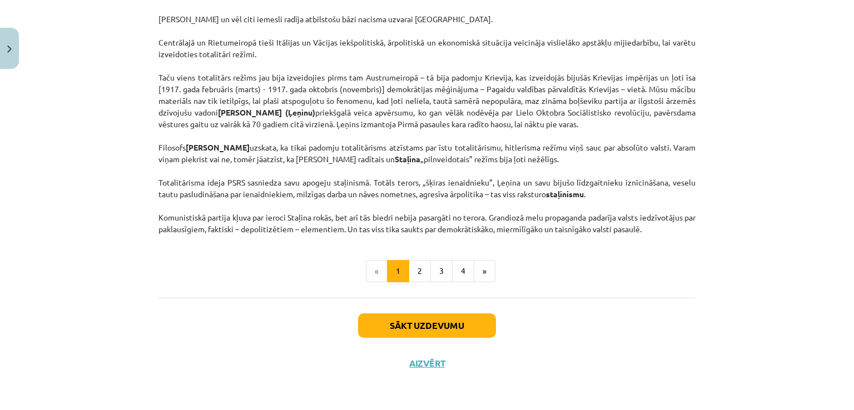
scroll to position [2767, 0]
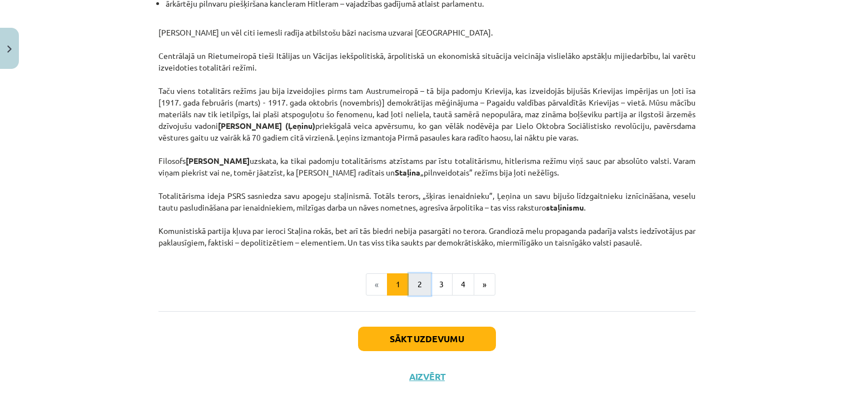
click at [418, 296] on button "2" at bounding box center [420, 285] width 22 height 22
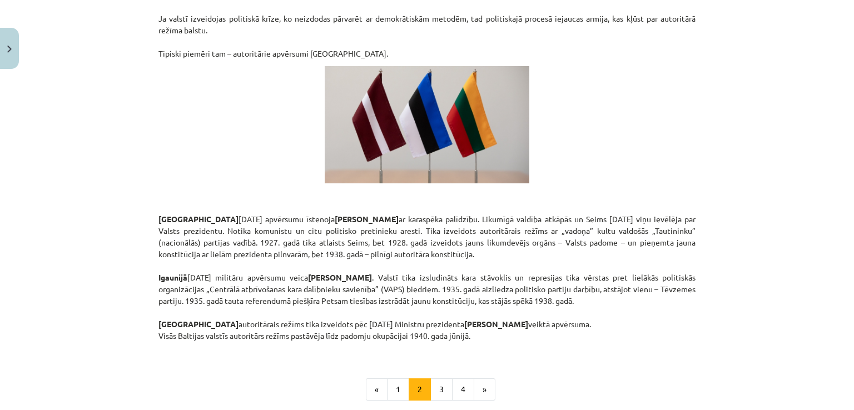
scroll to position [1863, 0]
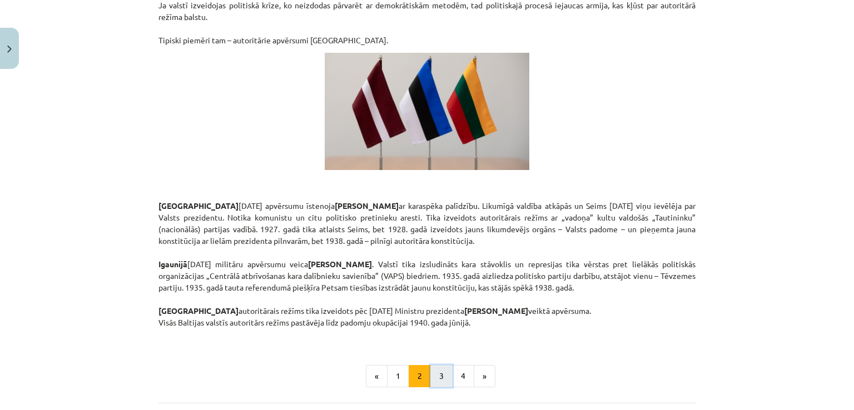
click at [437, 365] on button "3" at bounding box center [441, 376] width 22 height 22
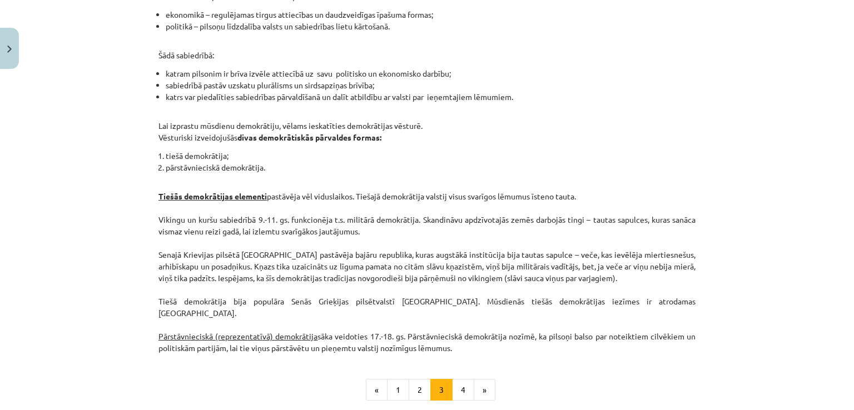
scroll to position [970, 0]
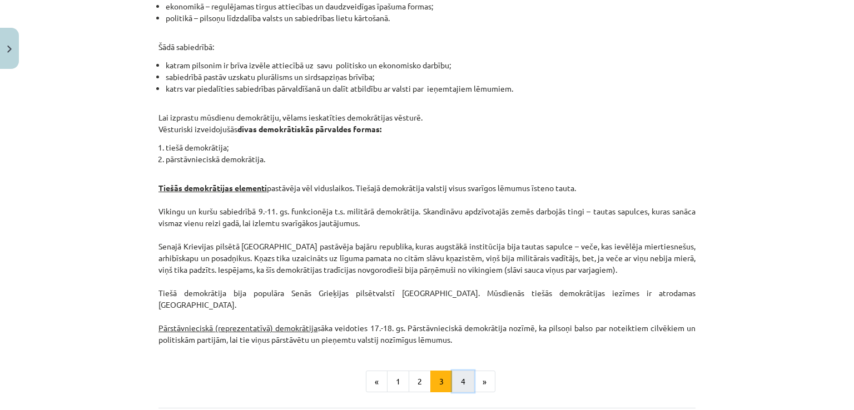
click at [458, 373] on button "4" at bounding box center [463, 382] width 22 height 22
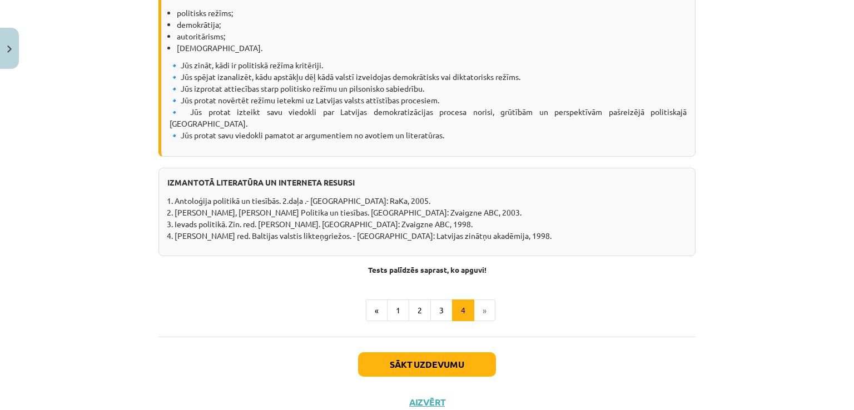
scroll to position [1388, 0]
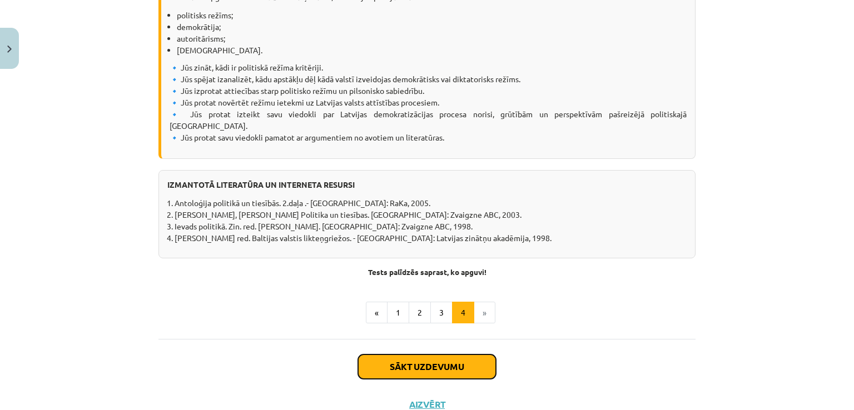
click at [457, 355] on button "Sākt uzdevumu" at bounding box center [427, 367] width 138 height 24
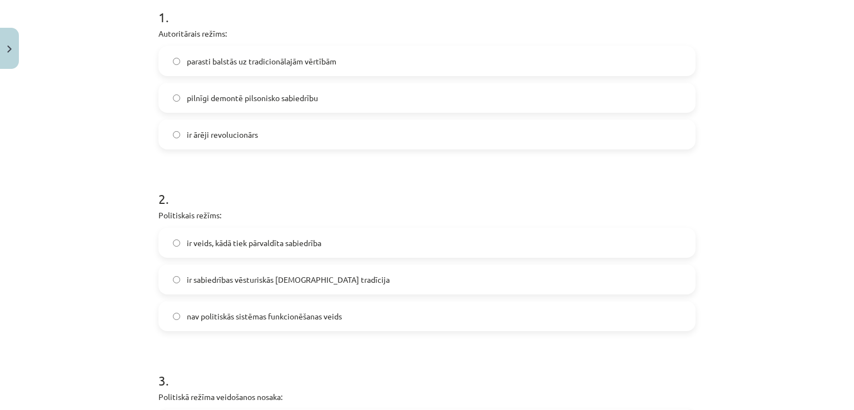
scroll to position [220, 0]
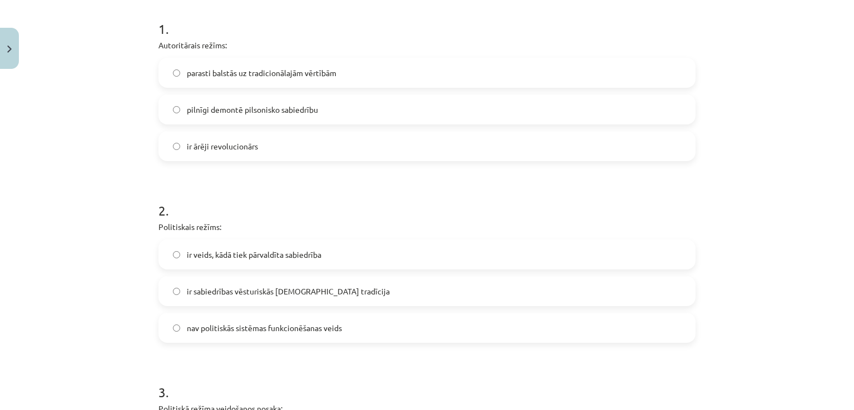
click at [672, 66] on label "parasti balstās uz tradicionālajām vērtībām" at bounding box center [427, 73] width 535 height 28
click at [624, 259] on label "ir veids, kādā tiek pārvaldīta sabiedrība" at bounding box center [427, 255] width 535 height 28
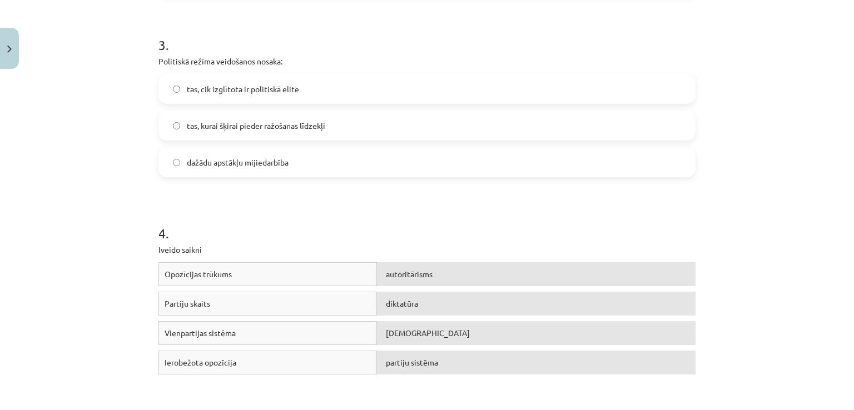
scroll to position [577, 0]
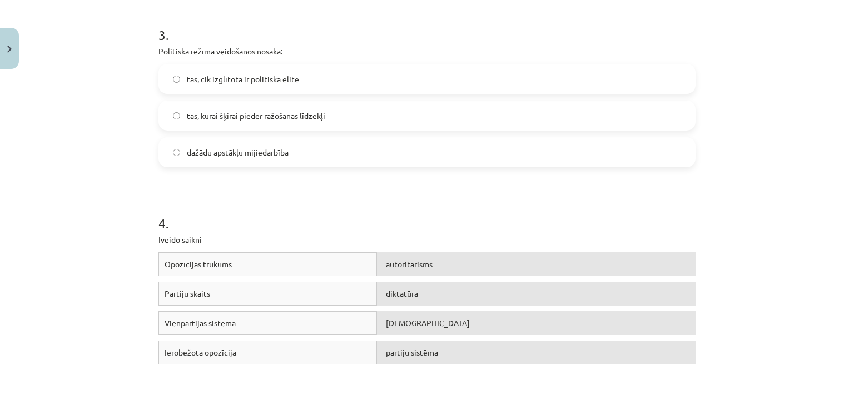
click at [643, 160] on label "dažādu apstākļu mijiedarbība" at bounding box center [427, 152] width 535 height 28
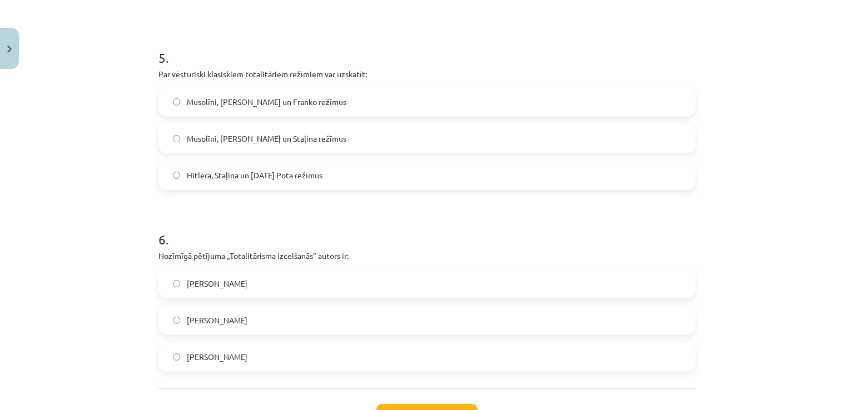
scroll to position [1014, 0]
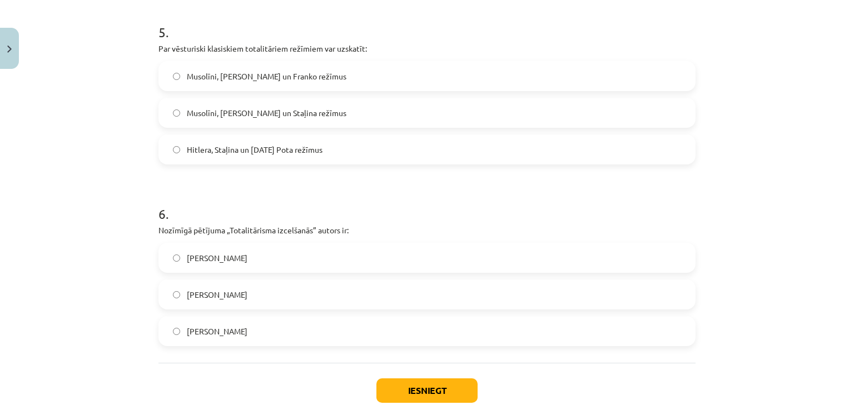
click at [493, 112] on label "Musolīni, [PERSON_NAME] un Staļina režīmus" at bounding box center [427, 113] width 535 height 28
click at [392, 257] on label "[PERSON_NAME]" at bounding box center [427, 258] width 535 height 28
click at [447, 396] on button "Iesniegt" at bounding box center [427, 391] width 101 height 24
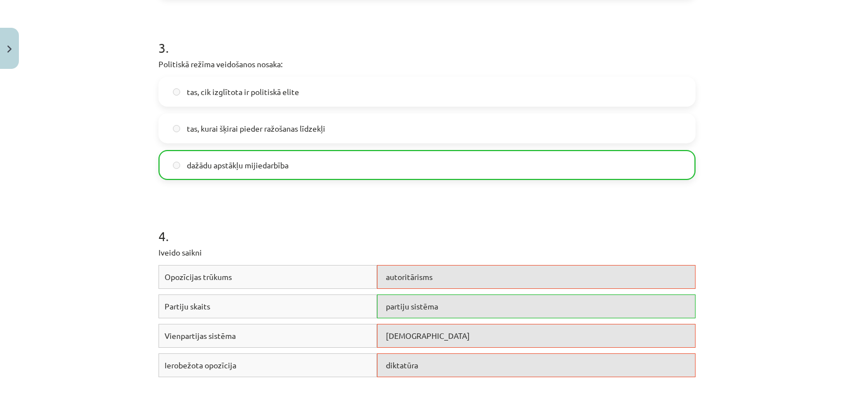
scroll to position [1114, 0]
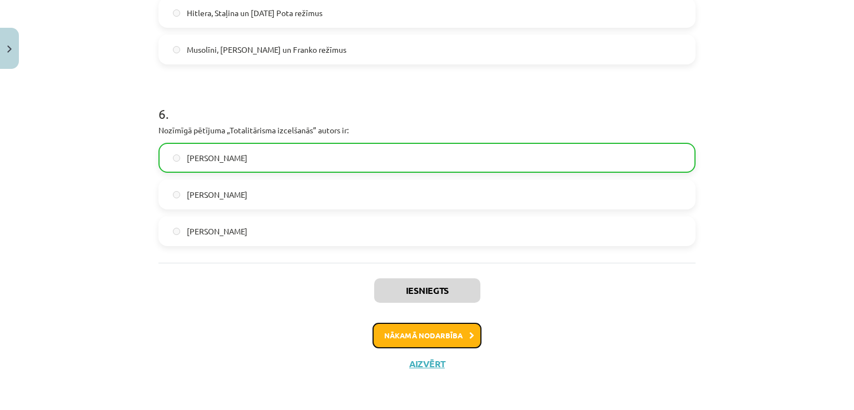
click at [432, 338] on button "Nākamā nodarbība" at bounding box center [427, 336] width 109 height 26
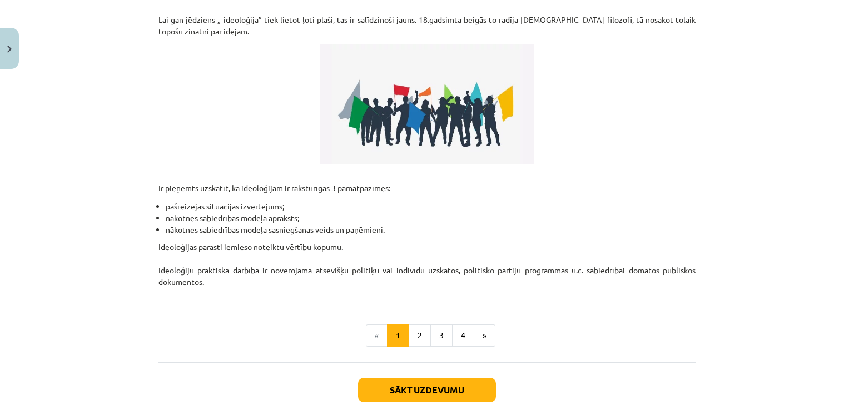
scroll to position [305, 0]
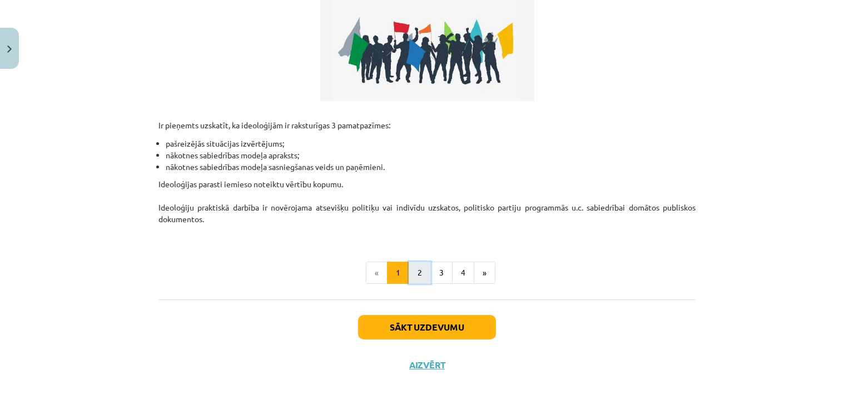
click at [414, 274] on button "2" at bounding box center [420, 273] width 22 height 22
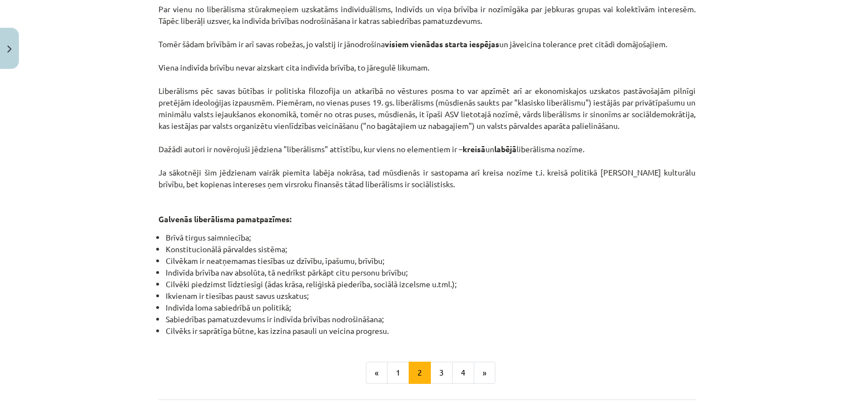
scroll to position [522, 0]
click at [440, 361] on button "3" at bounding box center [441, 372] width 22 height 22
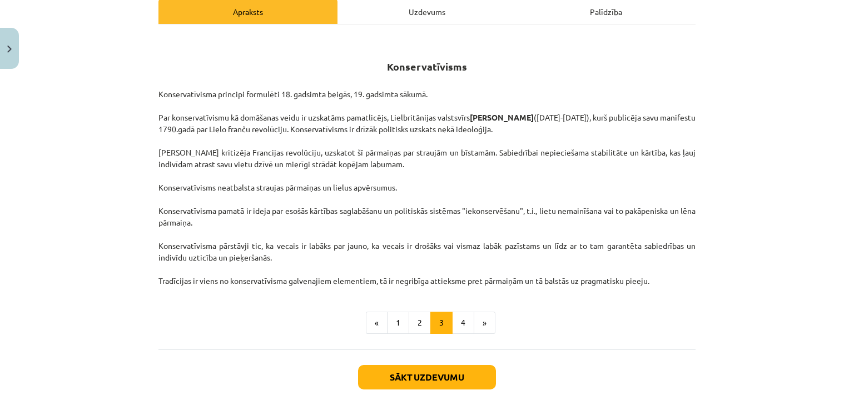
scroll to position [167, 0]
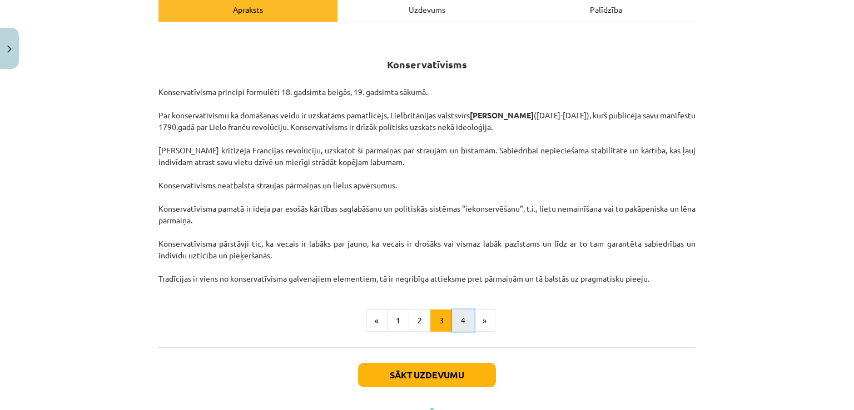
click at [457, 325] on button "4" at bounding box center [463, 321] width 22 height 22
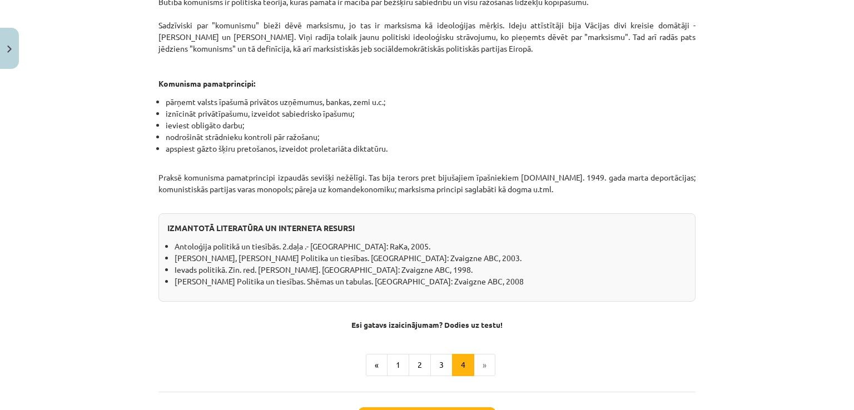
scroll to position [860, 0]
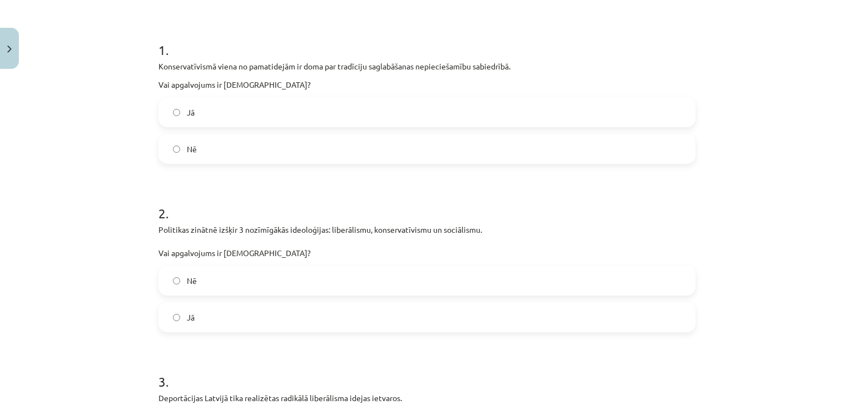
scroll to position [188, 0]
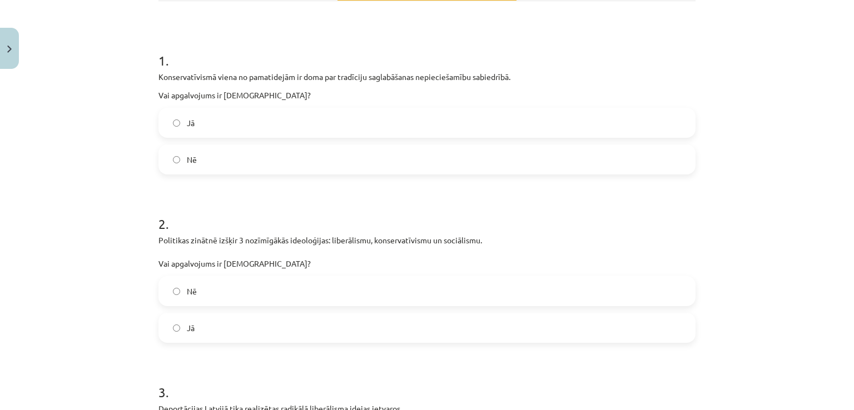
click at [672, 112] on label "Jā" at bounding box center [427, 123] width 535 height 28
click at [525, 341] on label "Jā" at bounding box center [427, 328] width 535 height 28
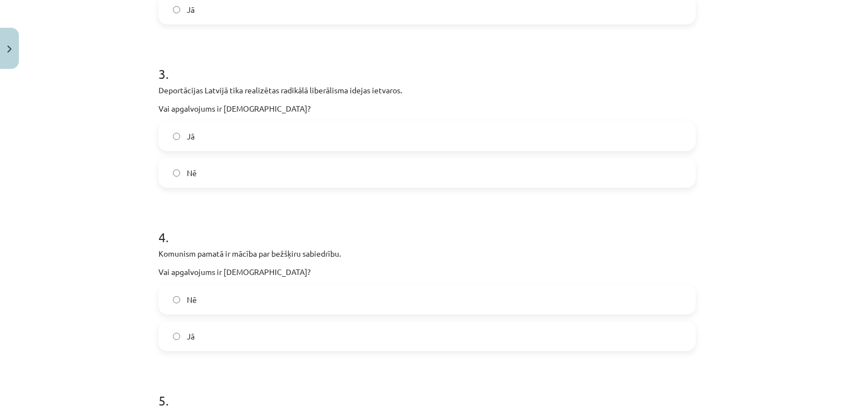
scroll to position [524, 0]
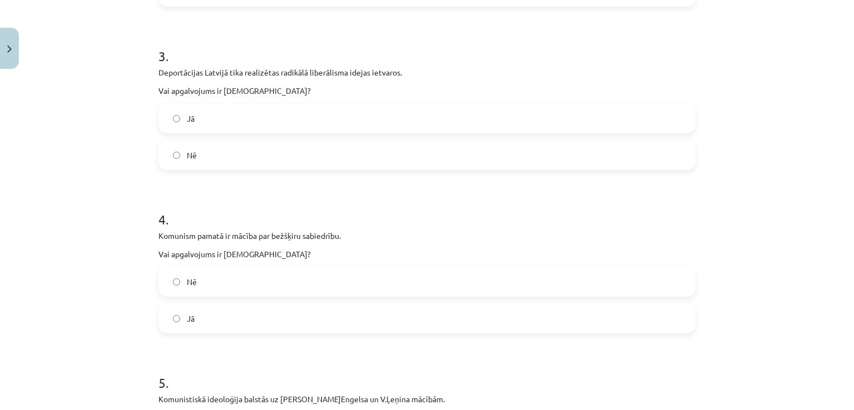
click at [547, 159] on label "Nē" at bounding box center [427, 155] width 535 height 28
click at [408, 324] on label "Jā" at bounding box center [427, 319] width 535 height 28
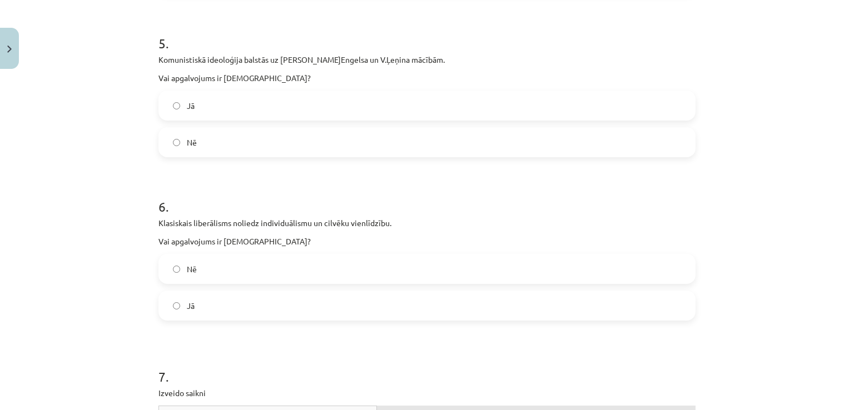
scroll to position [859, 0]
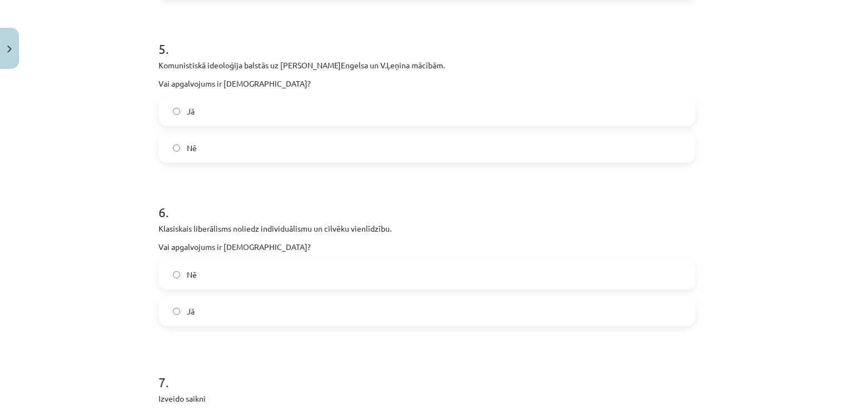
click at [497, 120] on label "Jā" at bounding box center [427, 111] width 535 height 28
click at [387, 279] on label "Nē" at bounding box center [427, 275] width 535 height 28
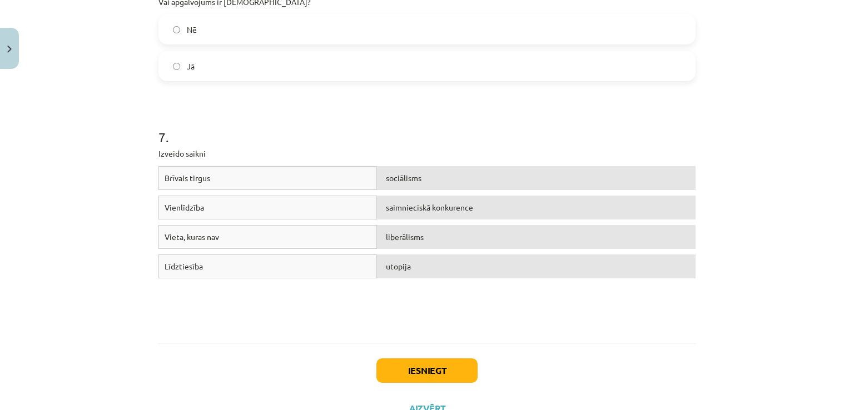
scroll to position [1148, 0]
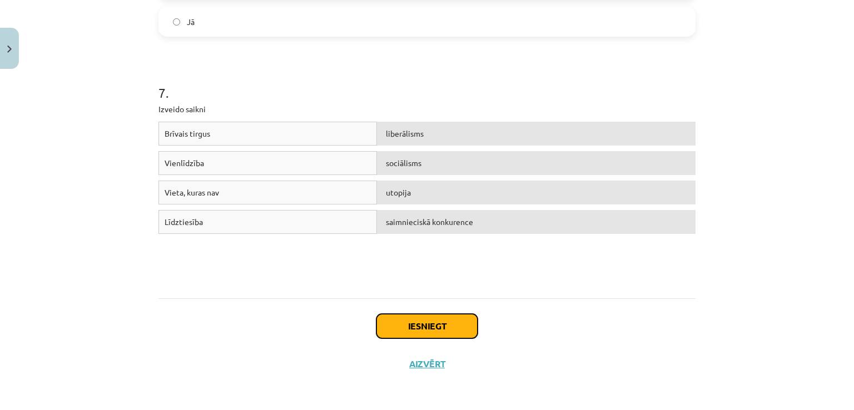
click at [460, 321] on button "Iesniegt" at bounding box center [427, 326] width 101 height 24
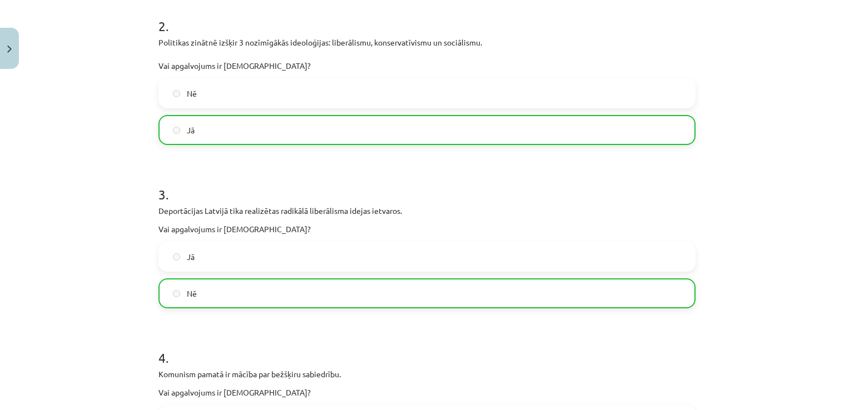
scroll to position [1183, 0]
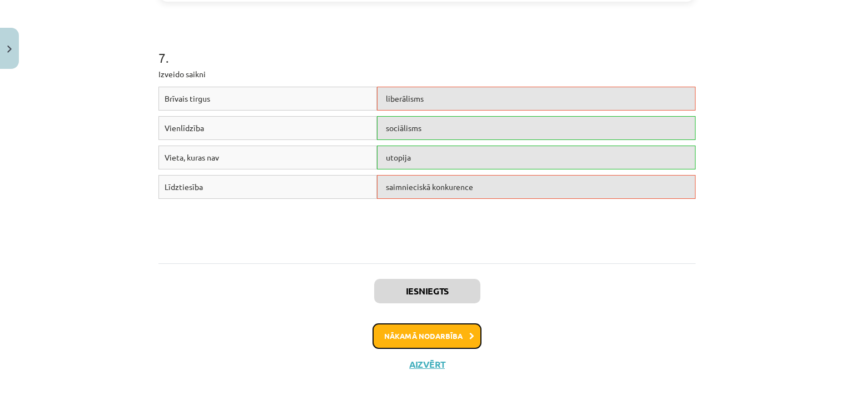
click at [455, 335] on button "Nākamā nodarbība" at bounding box center [427, 337] width 109 height 26
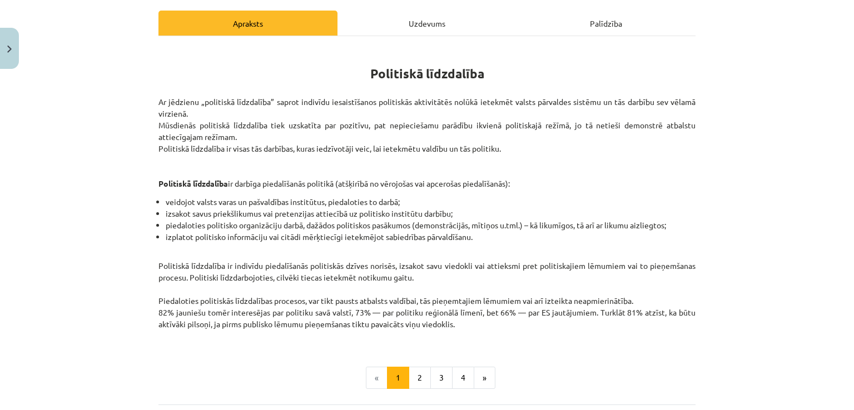
scroll to position [153, 0]
click at [413, 369] on button "2" at bounding box center [420, 377] width 22 height 22
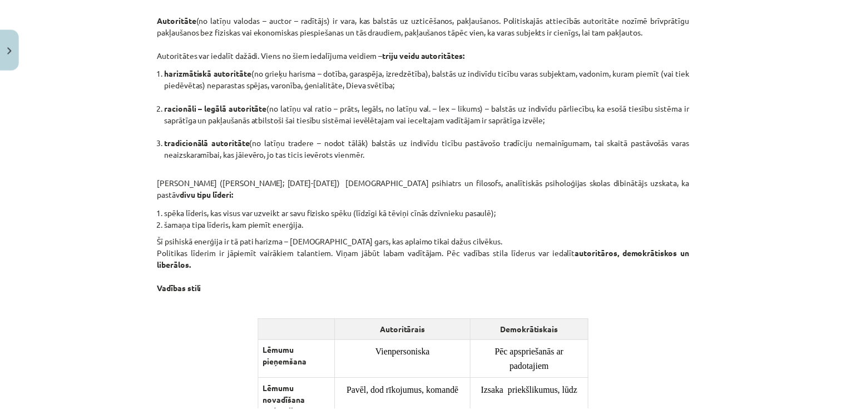
scroll to position [522, 0]
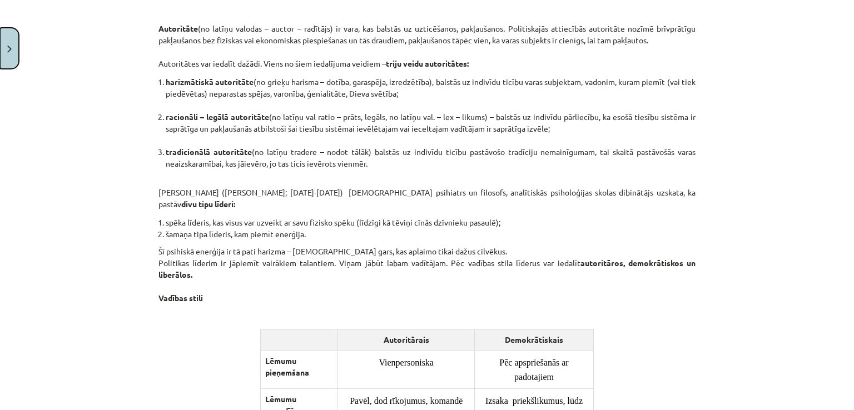
click at [7, 47] on img "Close" at bounding box center [9, 49] width 4 height 7
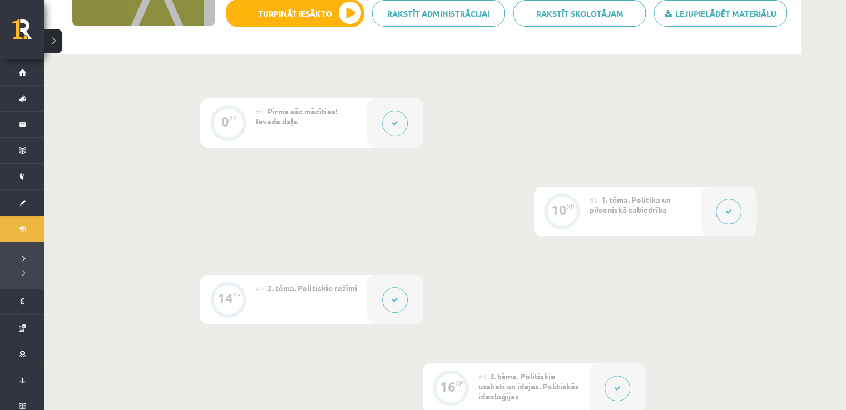
scroll to position [202, 0]
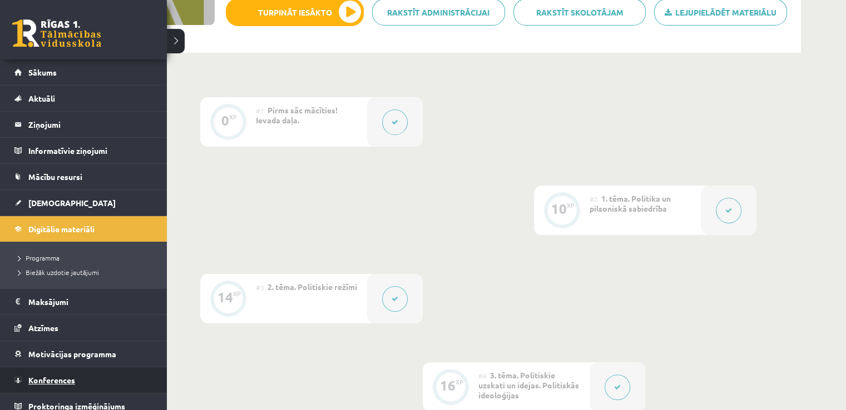
click at [82, 380] on link "Konferences" at bounding box center [83, 381] width 138 height 26
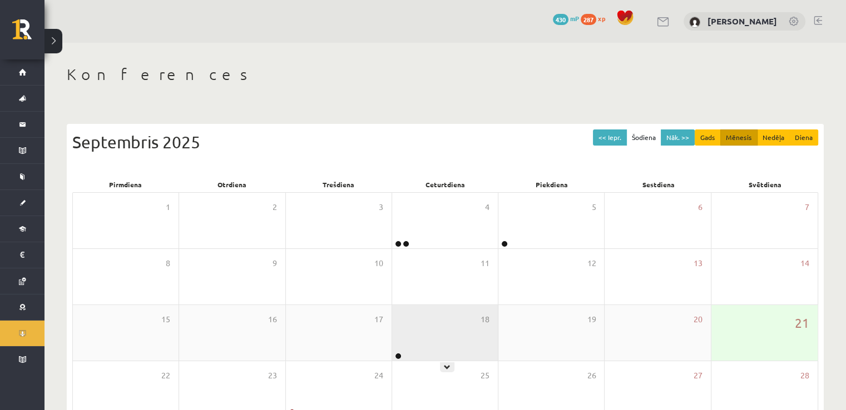
click at [442, 348] on div "18" at bounding box center [445, 333] width 106 height 56
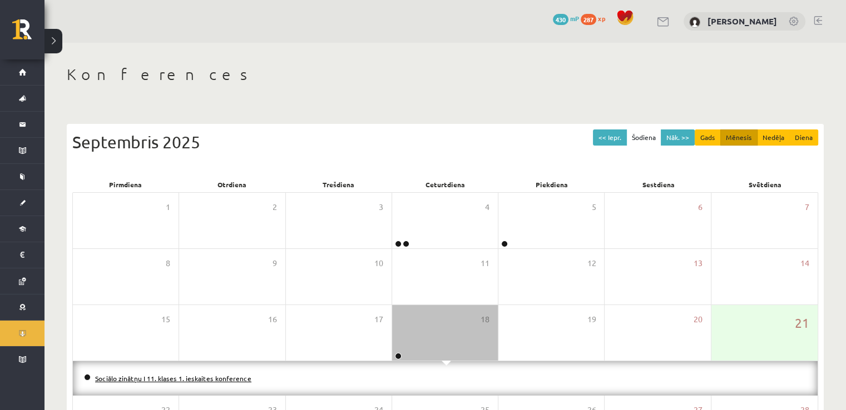
click at [217, 376] on link "Sociālo zinātņu I 11. klases 1. ieskaites konference" at bounding box center [173, 378] width 156 height 9
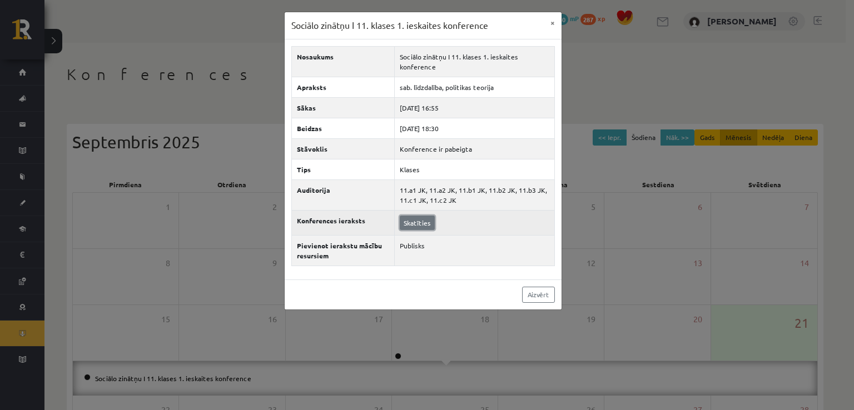
click at [412, 223] on link "Skatīties" at bounding box center [417, 223] width 35 height 14
